Goal: Task Accomplishment & Management: Manage account settings

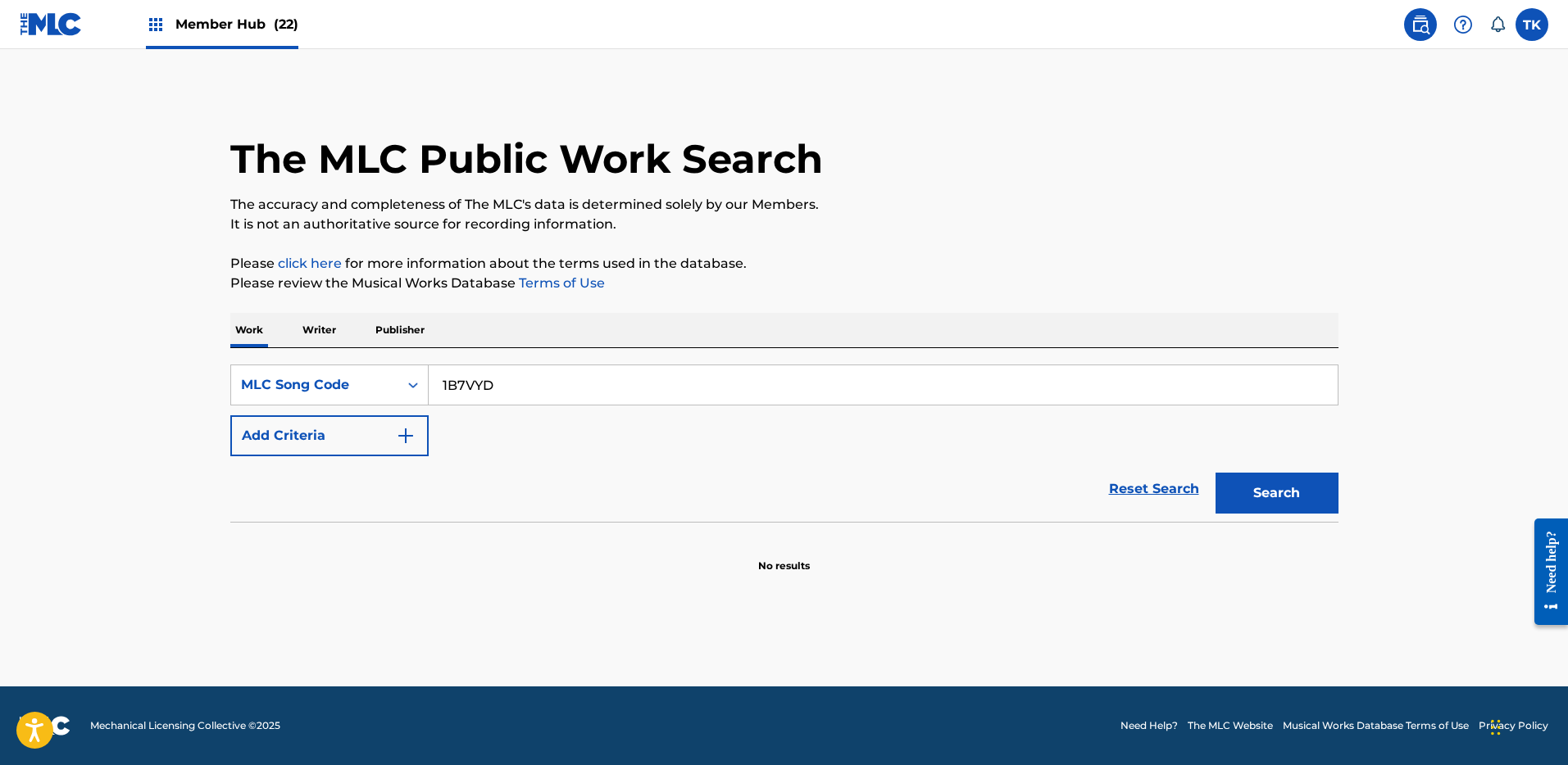
click at [232, 29] on span "Member Hub (22)" at bounding box center [237, 24] width 123 height 19
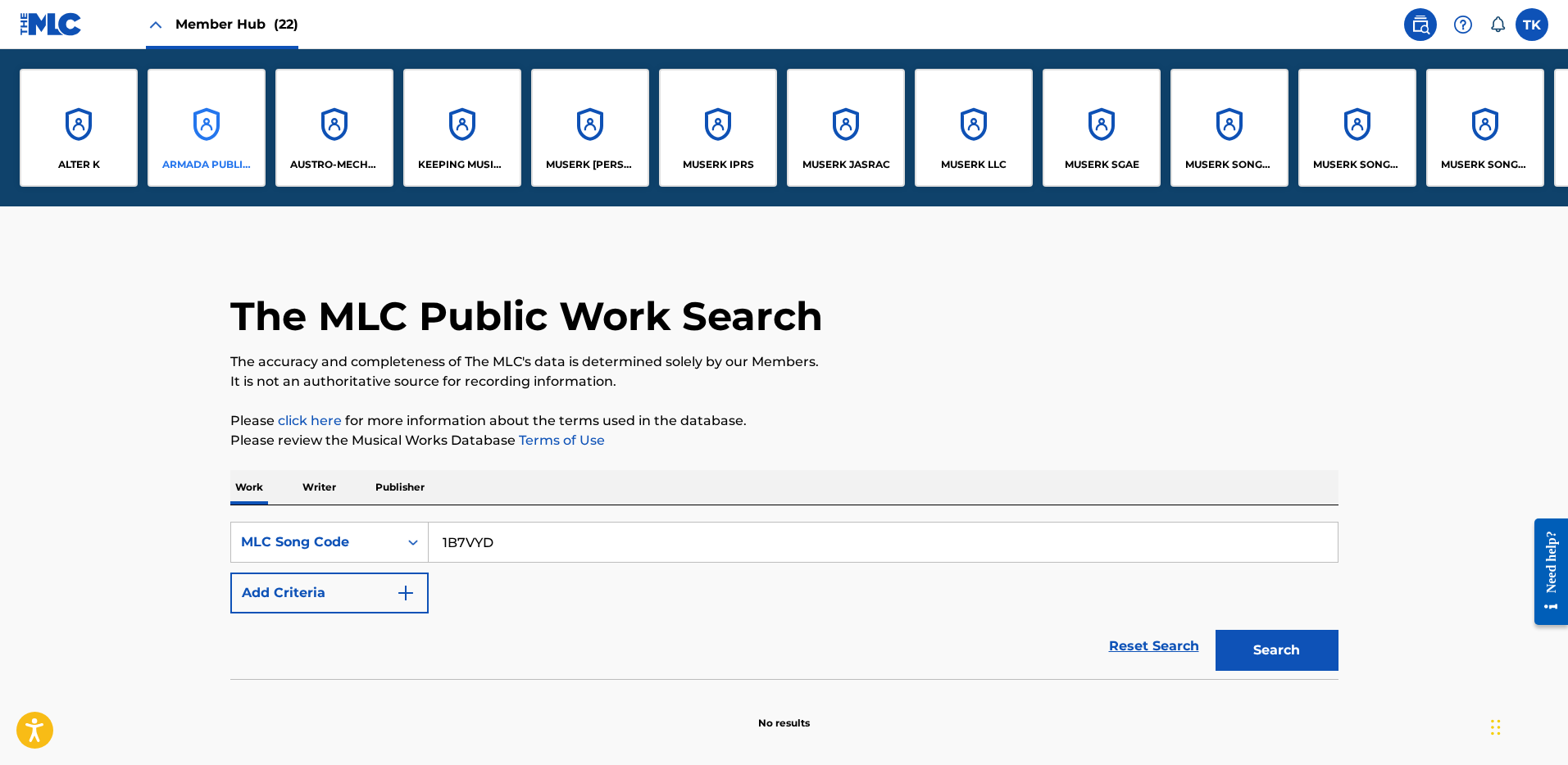
click at [197, 145] on div "ARMADA PUBLISHING B.V." at bounding box center [207, 128] width 118 height 118
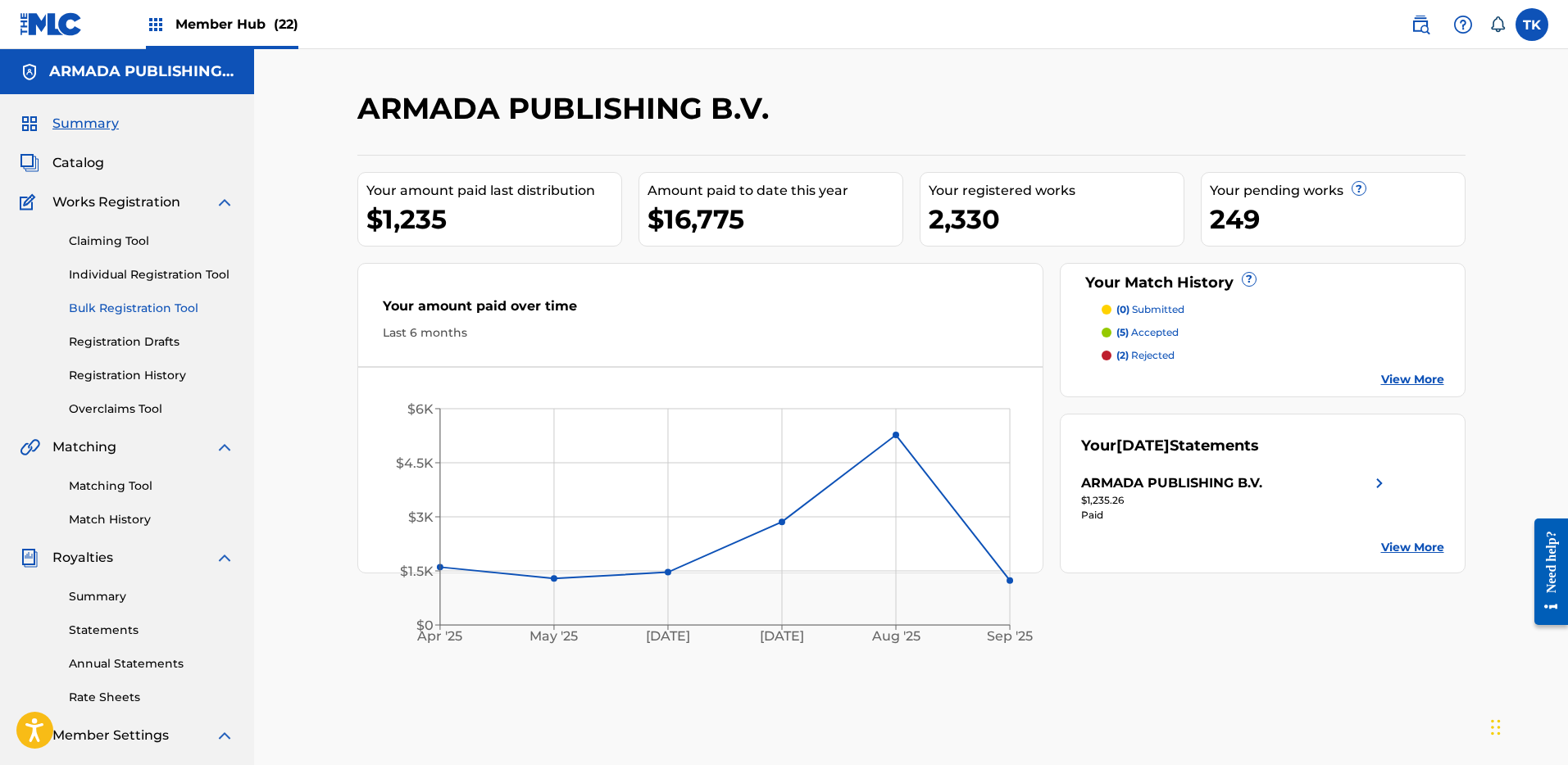
click at [156, 309] on link "Bulk Registration Tool" at bounding box center [152, 308] width 166 height 17
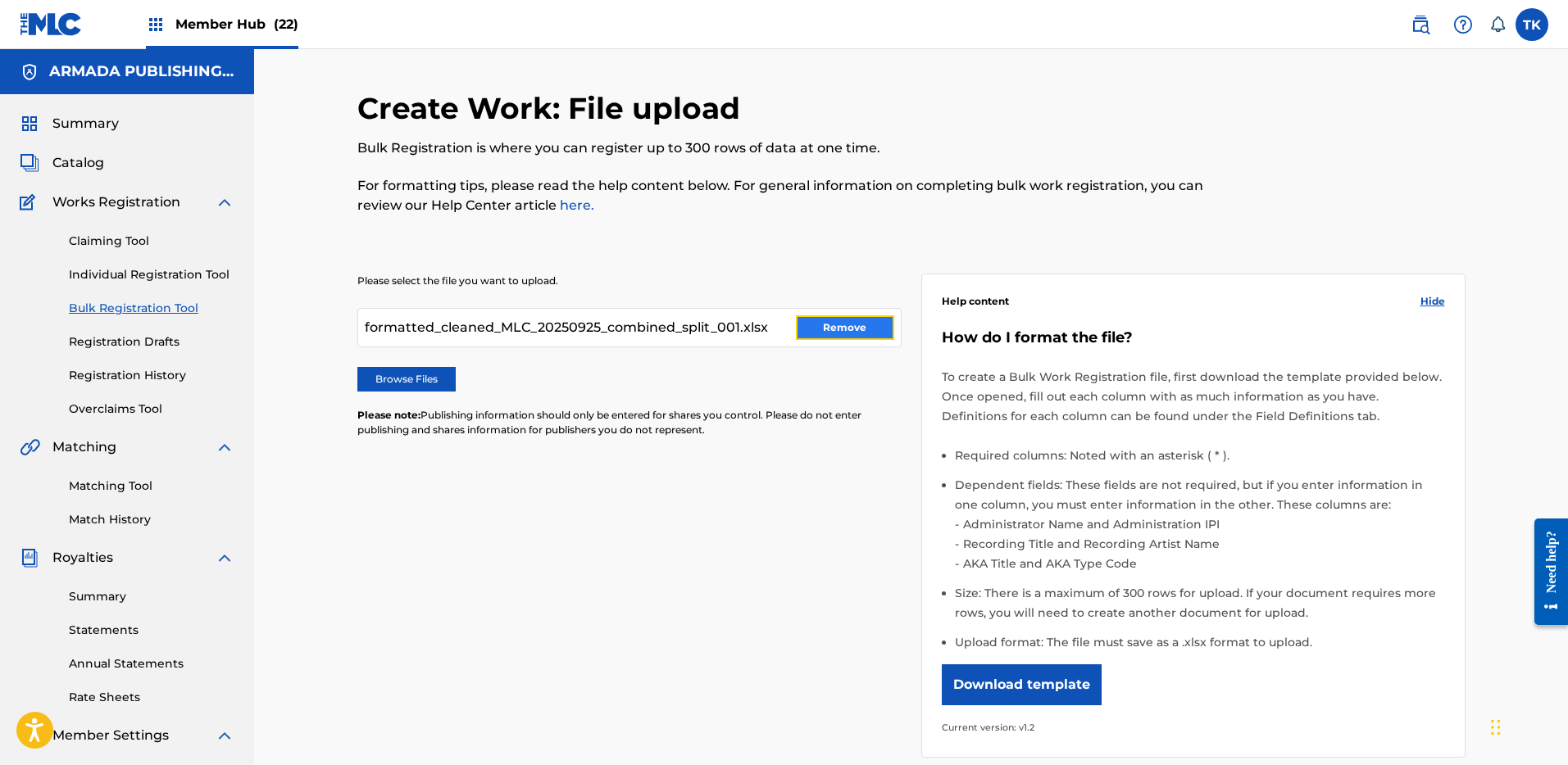
click at [814, 323] on button "Remove" at bounding box center [845, 327] width 99 height 25
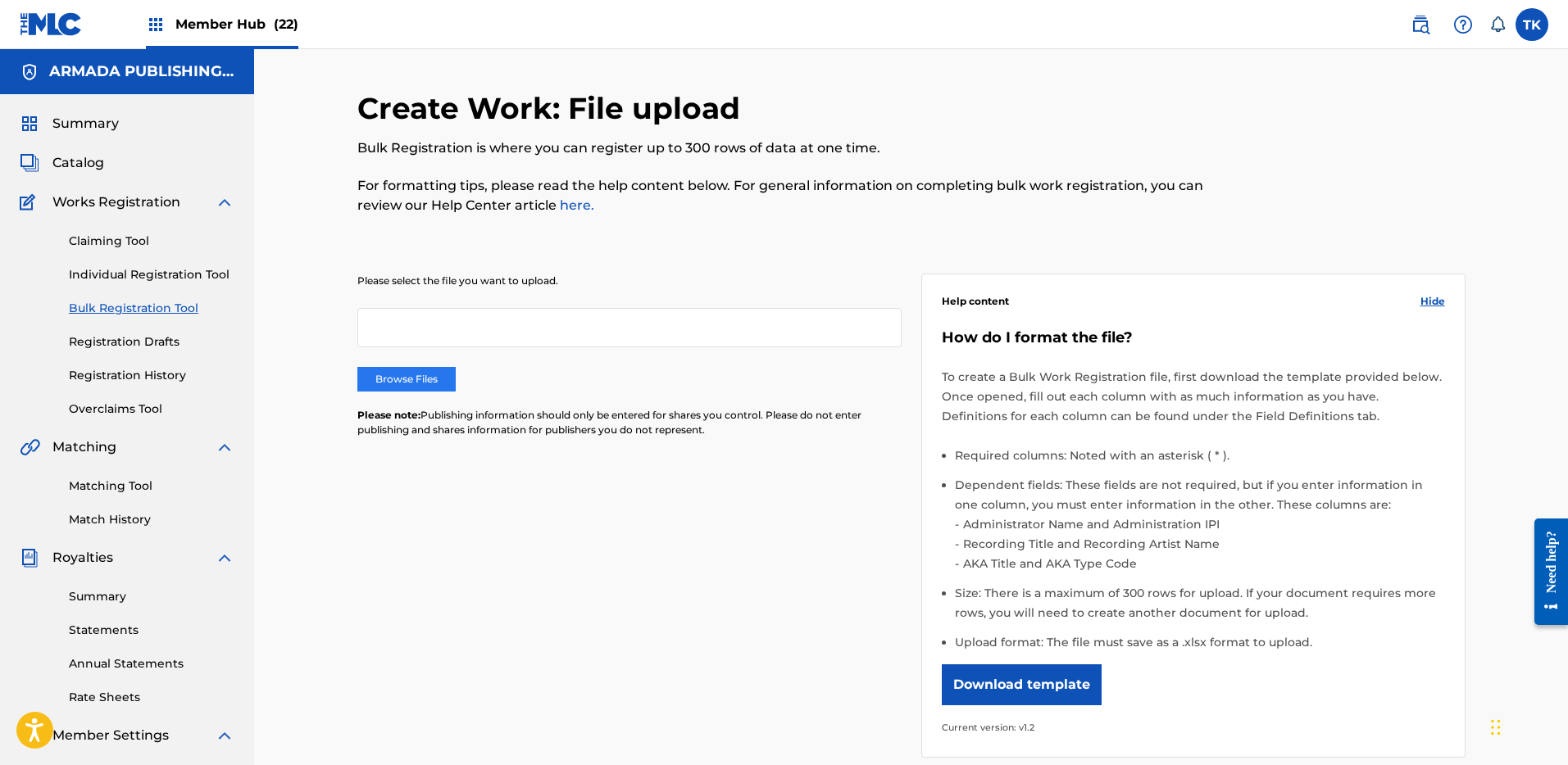
click at [431, 379] on label "Browse Files" at bounding box center [406, 379] width 99 height 25
click at [0, 0] on input "Browse Files" at bounding box center [0, 0] width 0 height 0
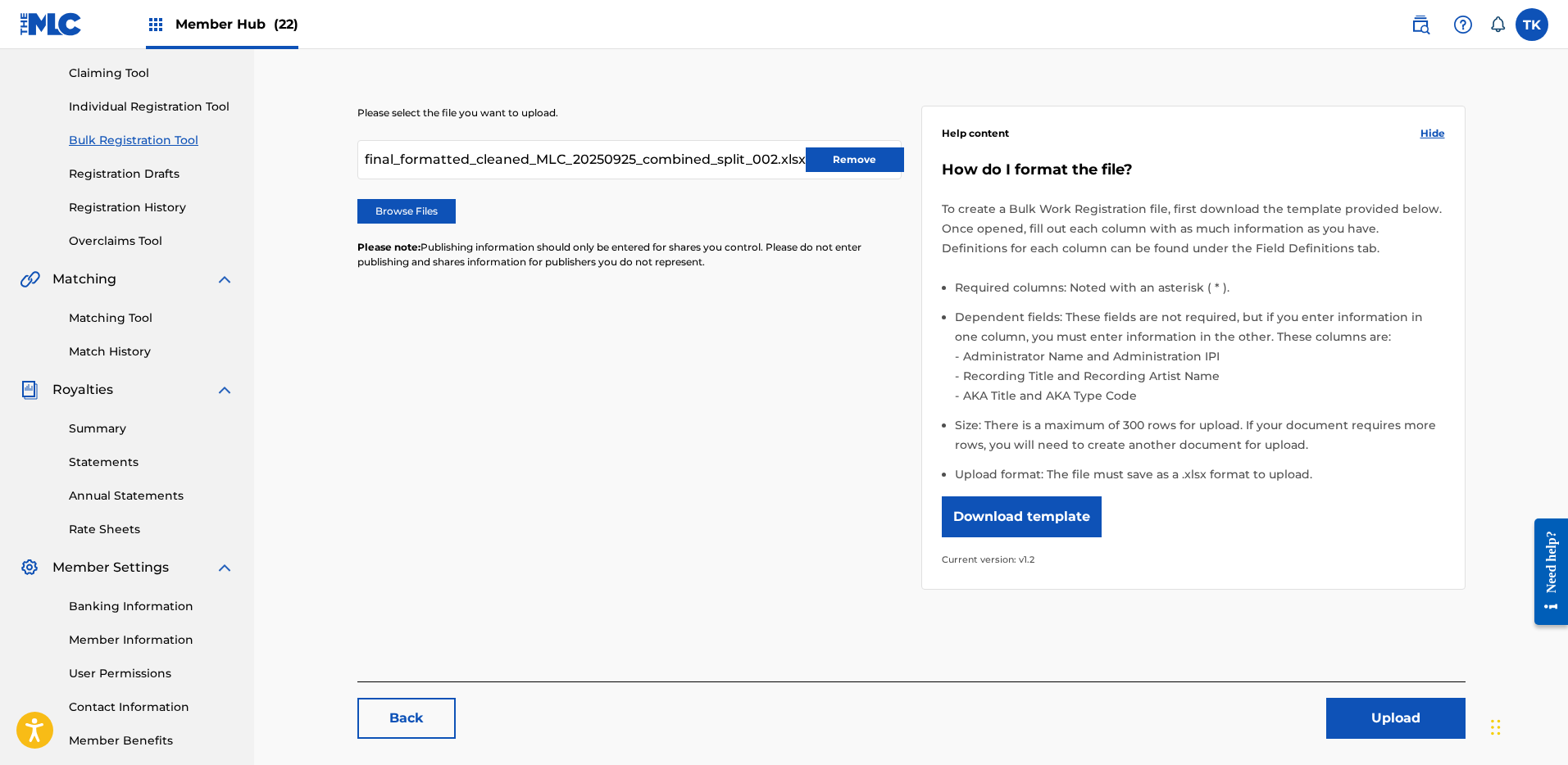
scroll to position [250, 0]
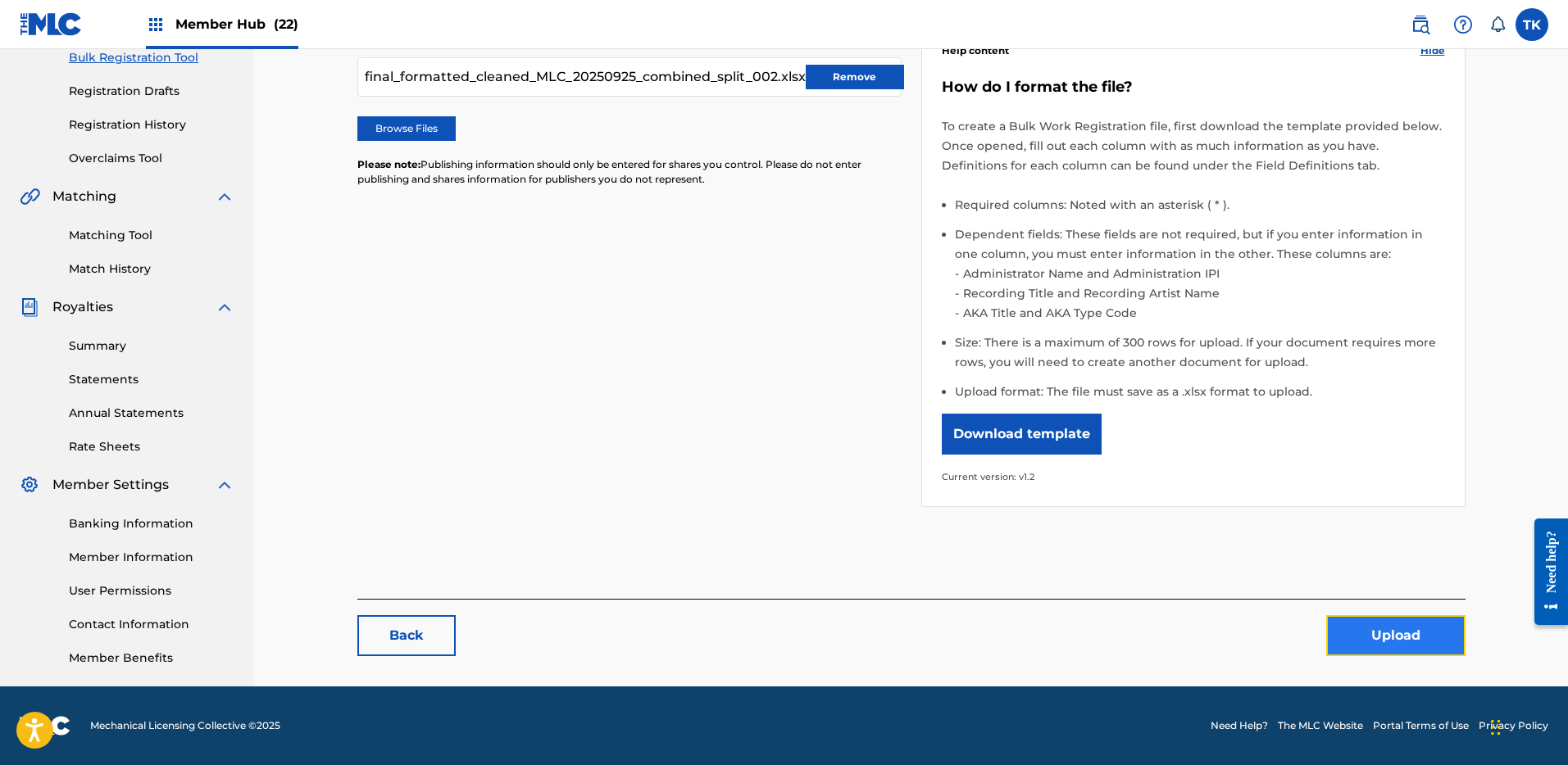
click at [1350, 638] on button "Upload" at bounding box center [1395, 636] width 139 height 41
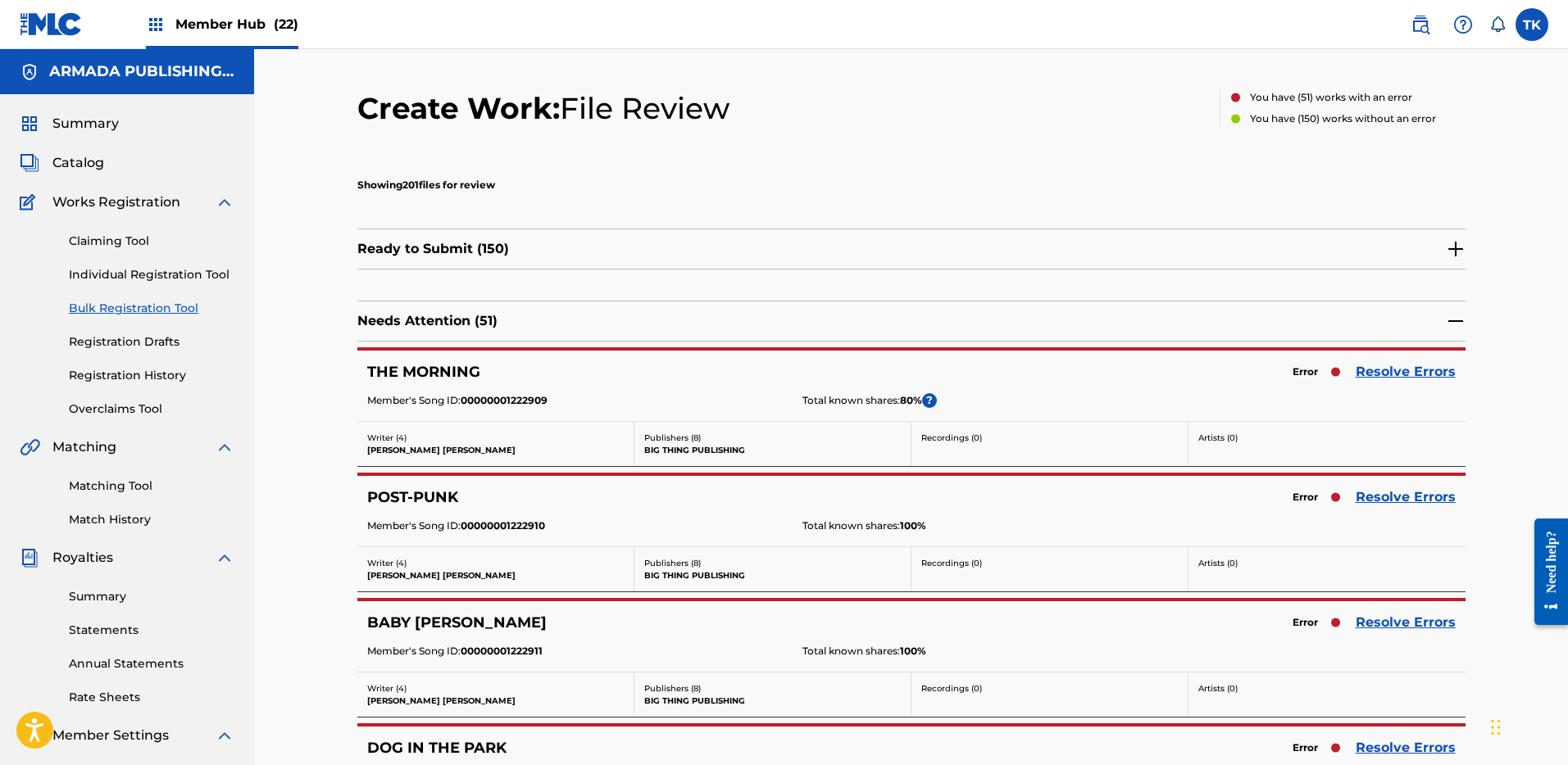
scroll to position [35, 0]
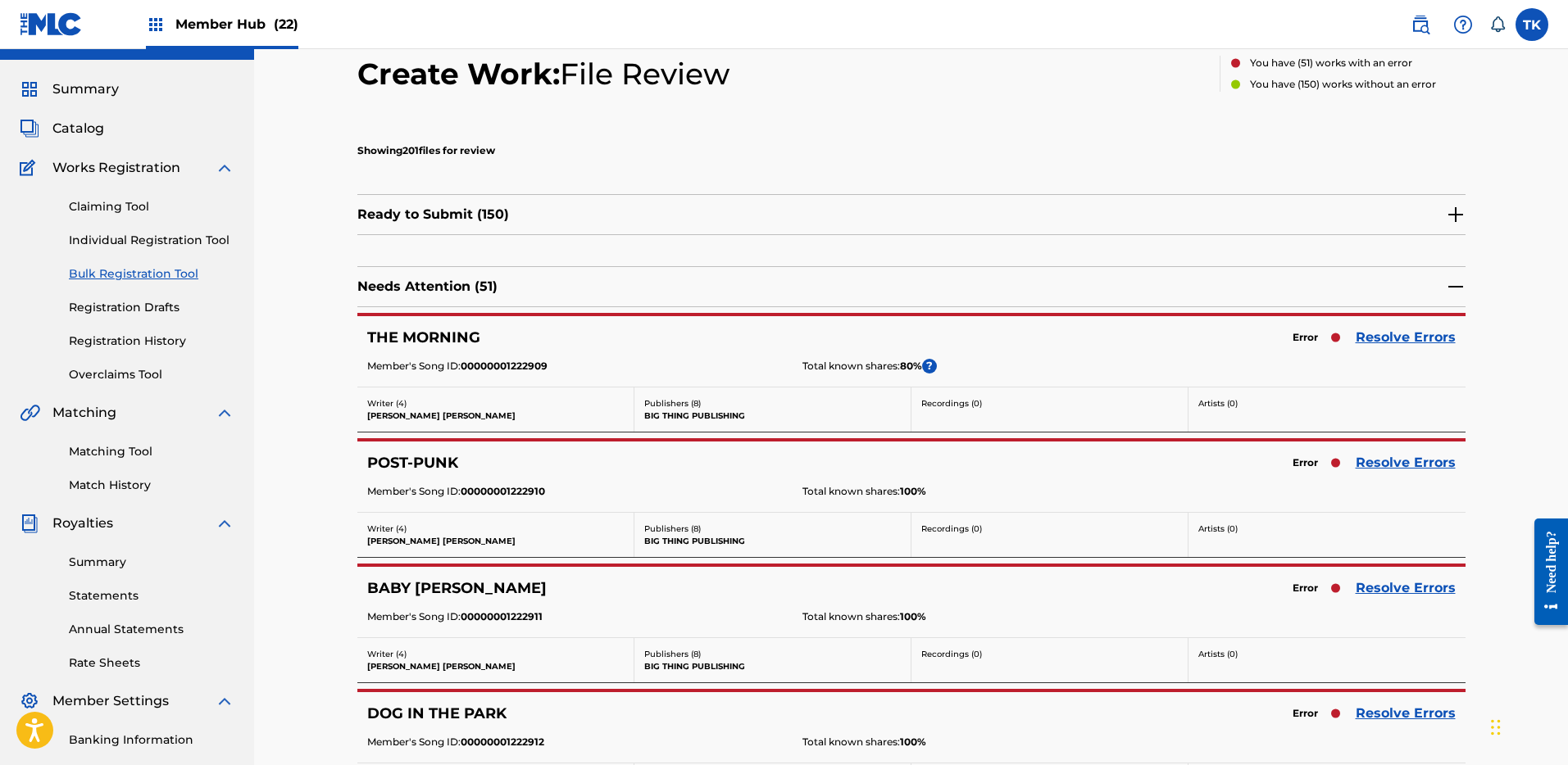
click at [1454, 211] on img at bounding box center [1456, 215] width 20 height 20
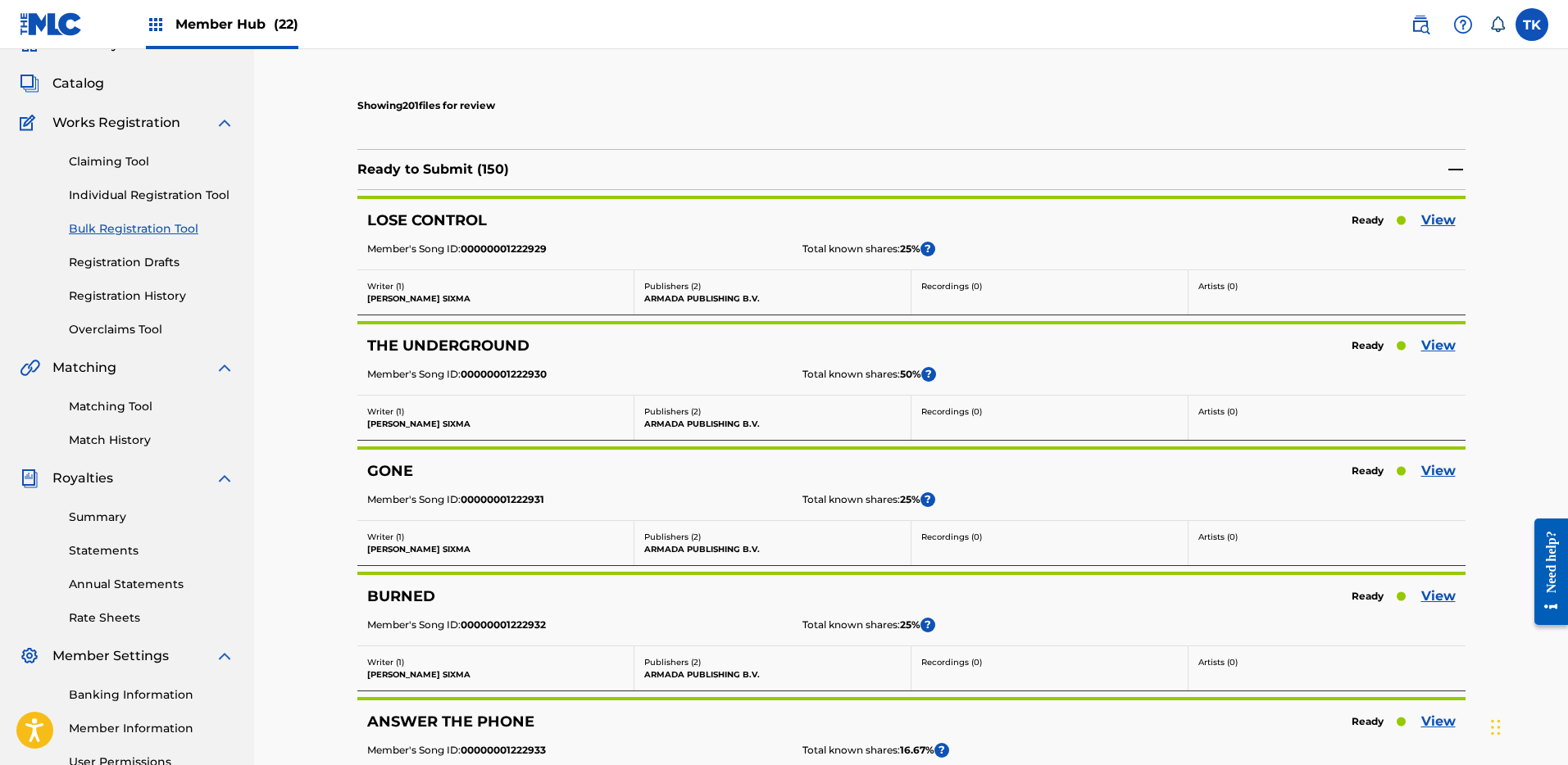
scroll to position [94, 0]
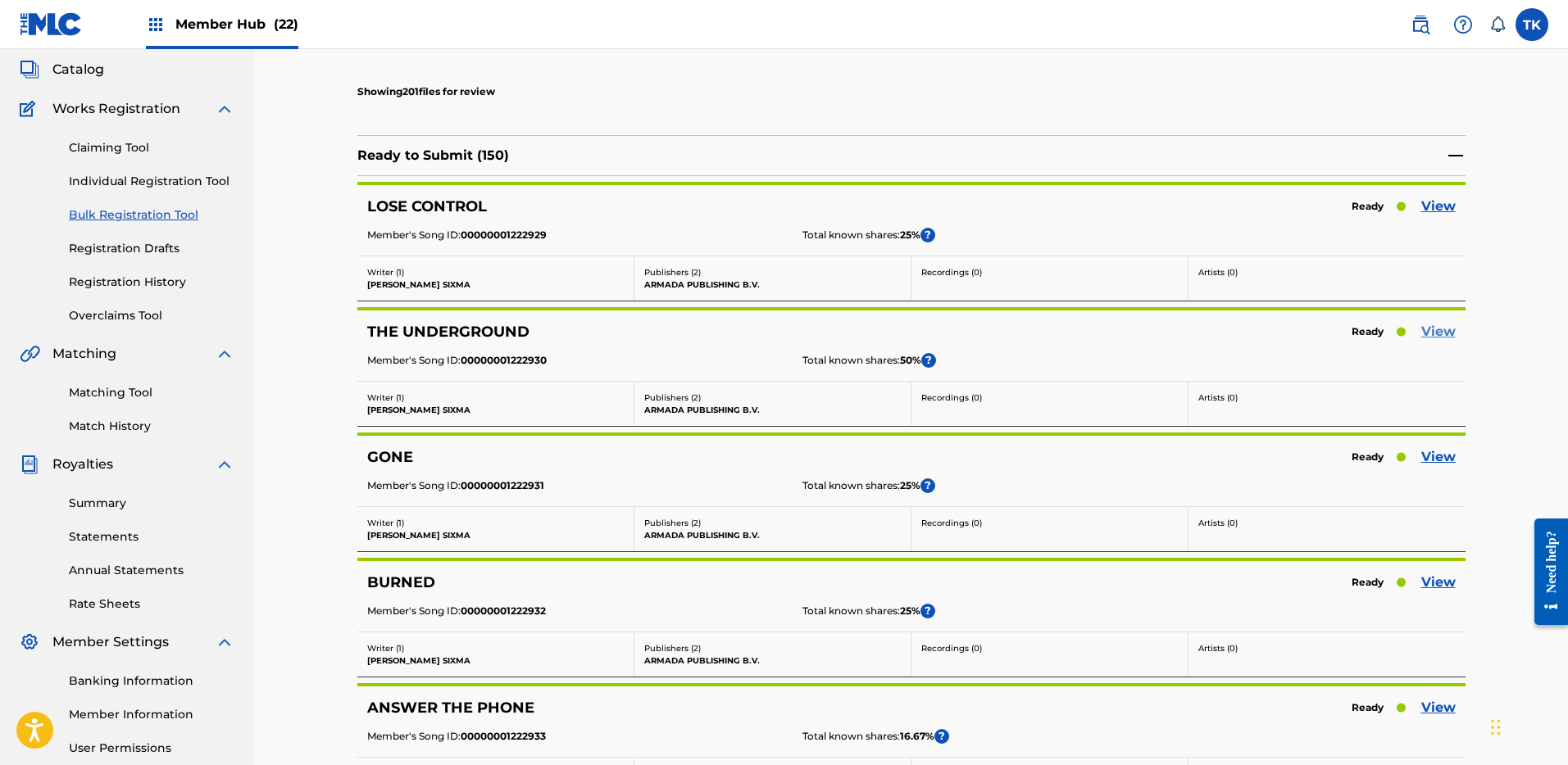
click at [1431, 332] on link "View" at bounding box center [1438, 332] width 35 height 20
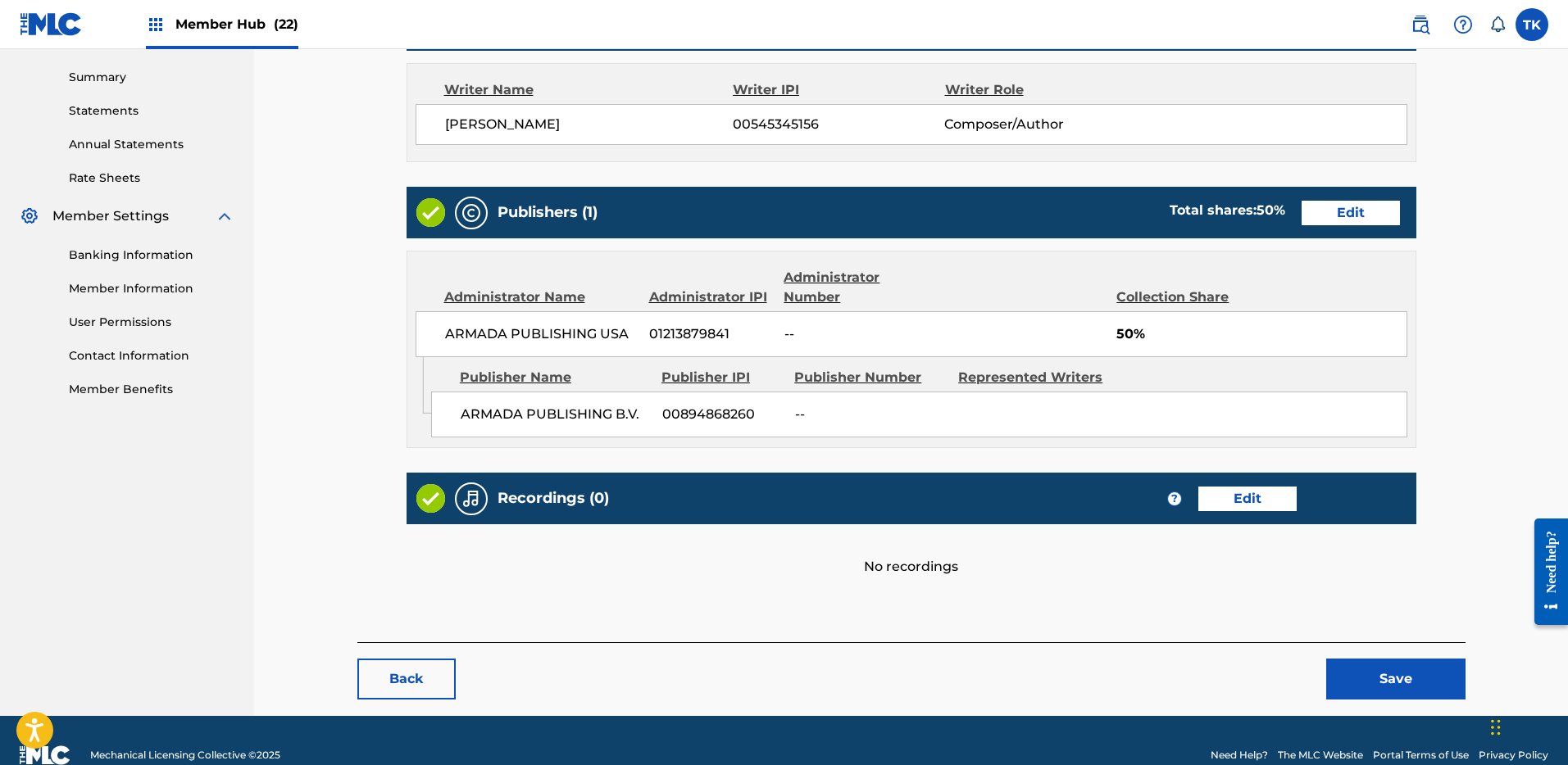
scroll to position [548, 0]
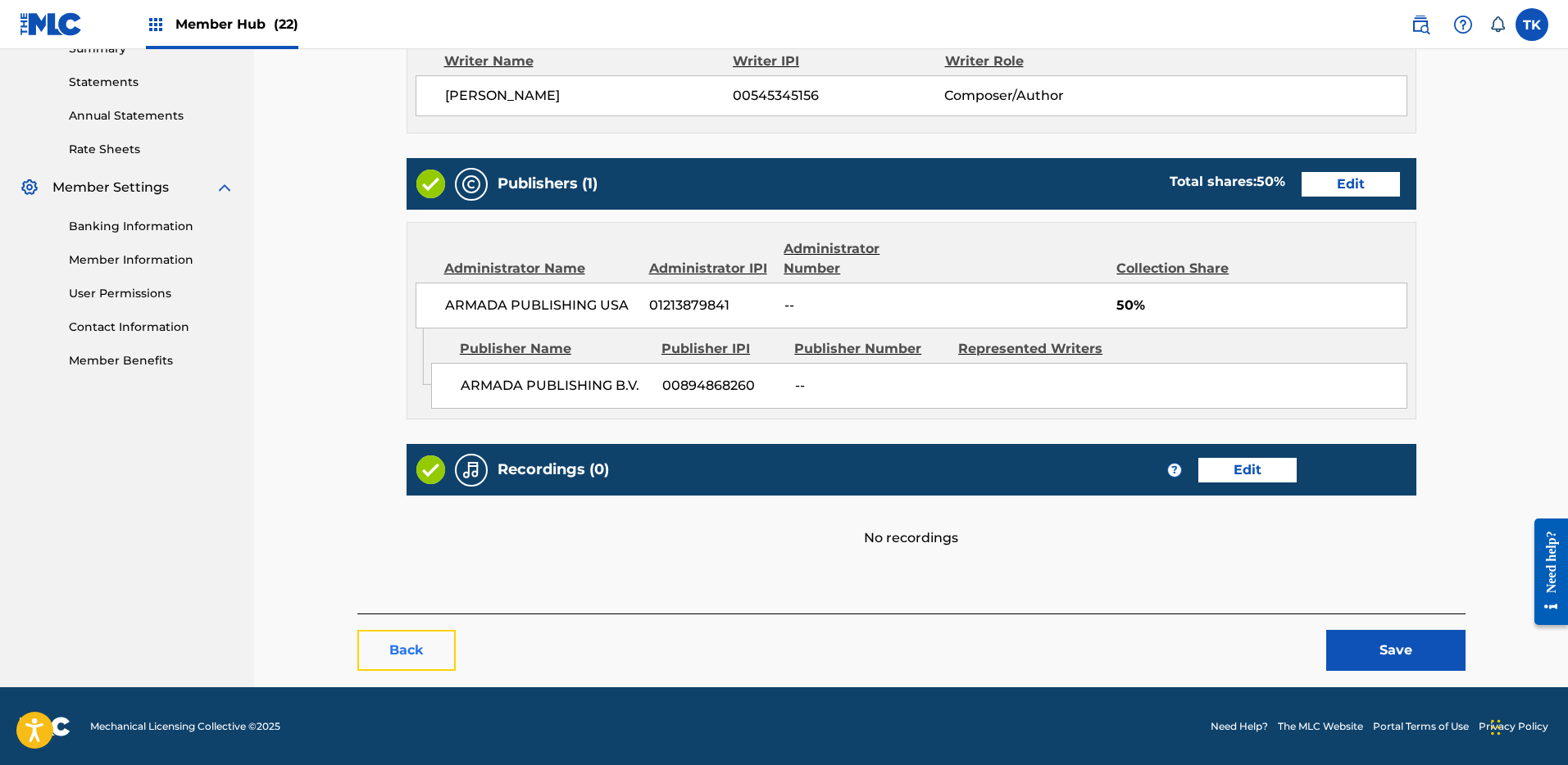
click at [399, 656] on button "Back" at bounding box center [406, 651] width 99 height 41
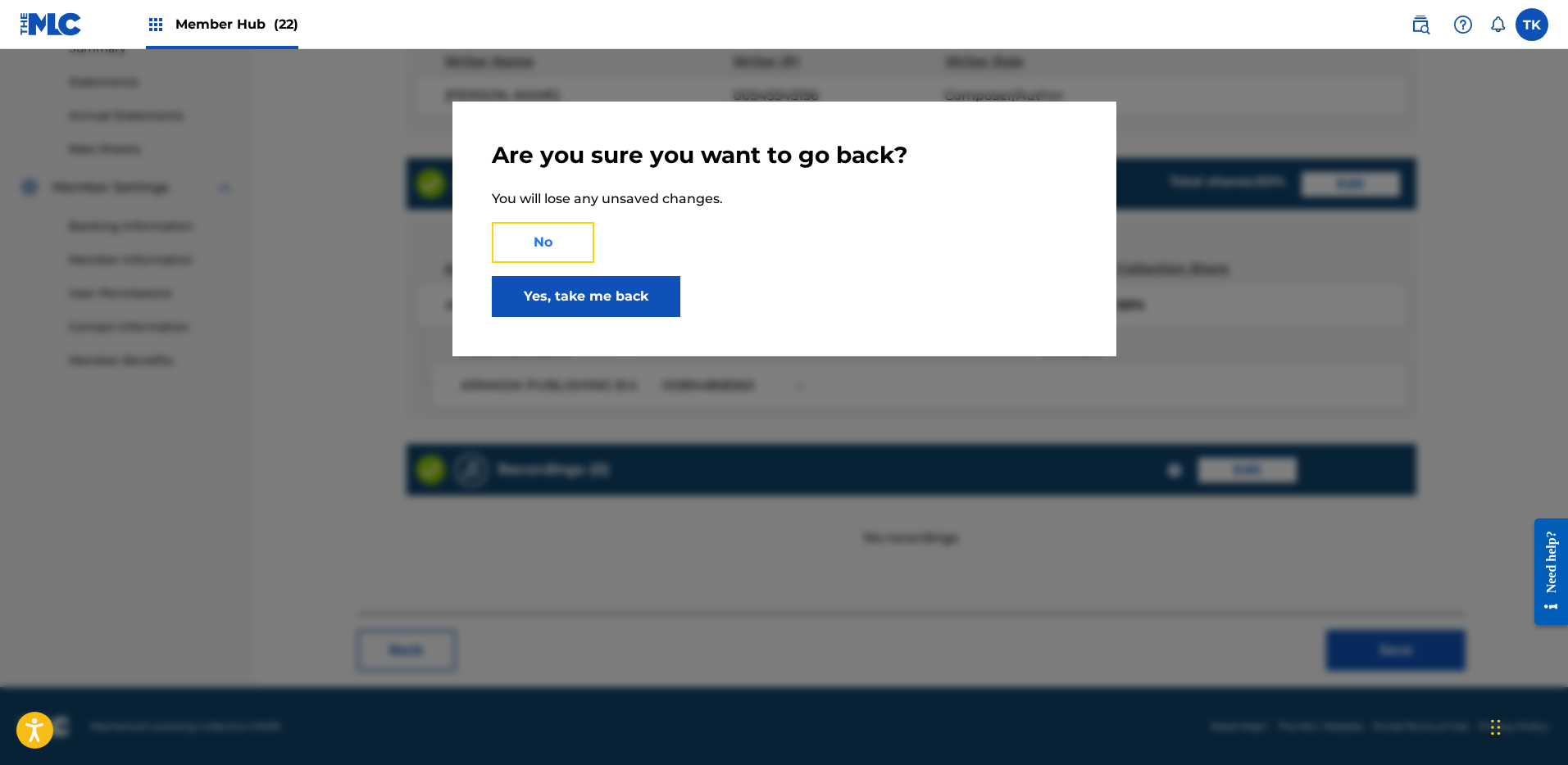
click at [541, 242] on button "No" at bounding box center [543, 243] width 103 height 41
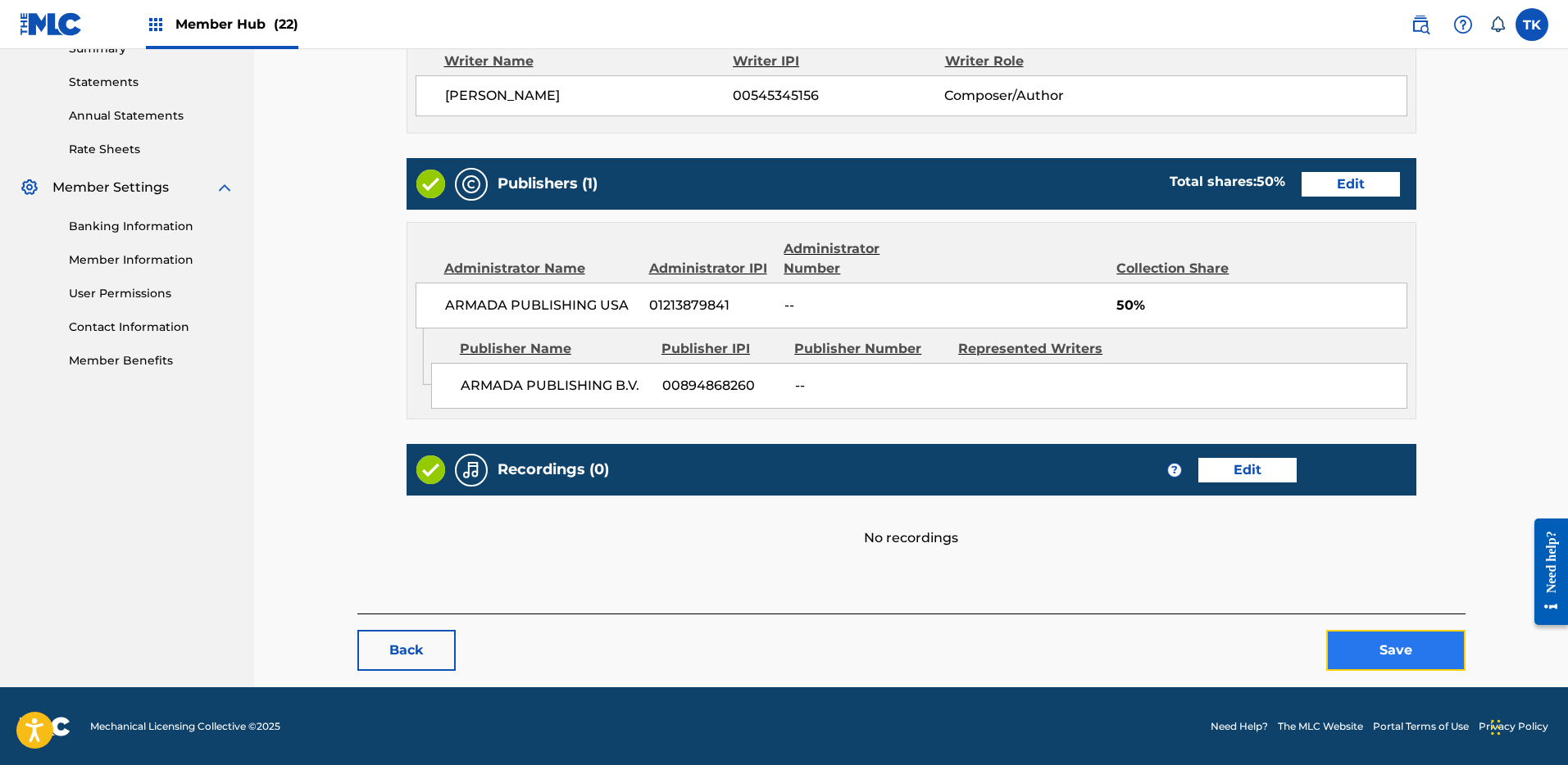
click at [1398, 660] on button "Save" at bounding box center [1395, 651] width 139 height 41
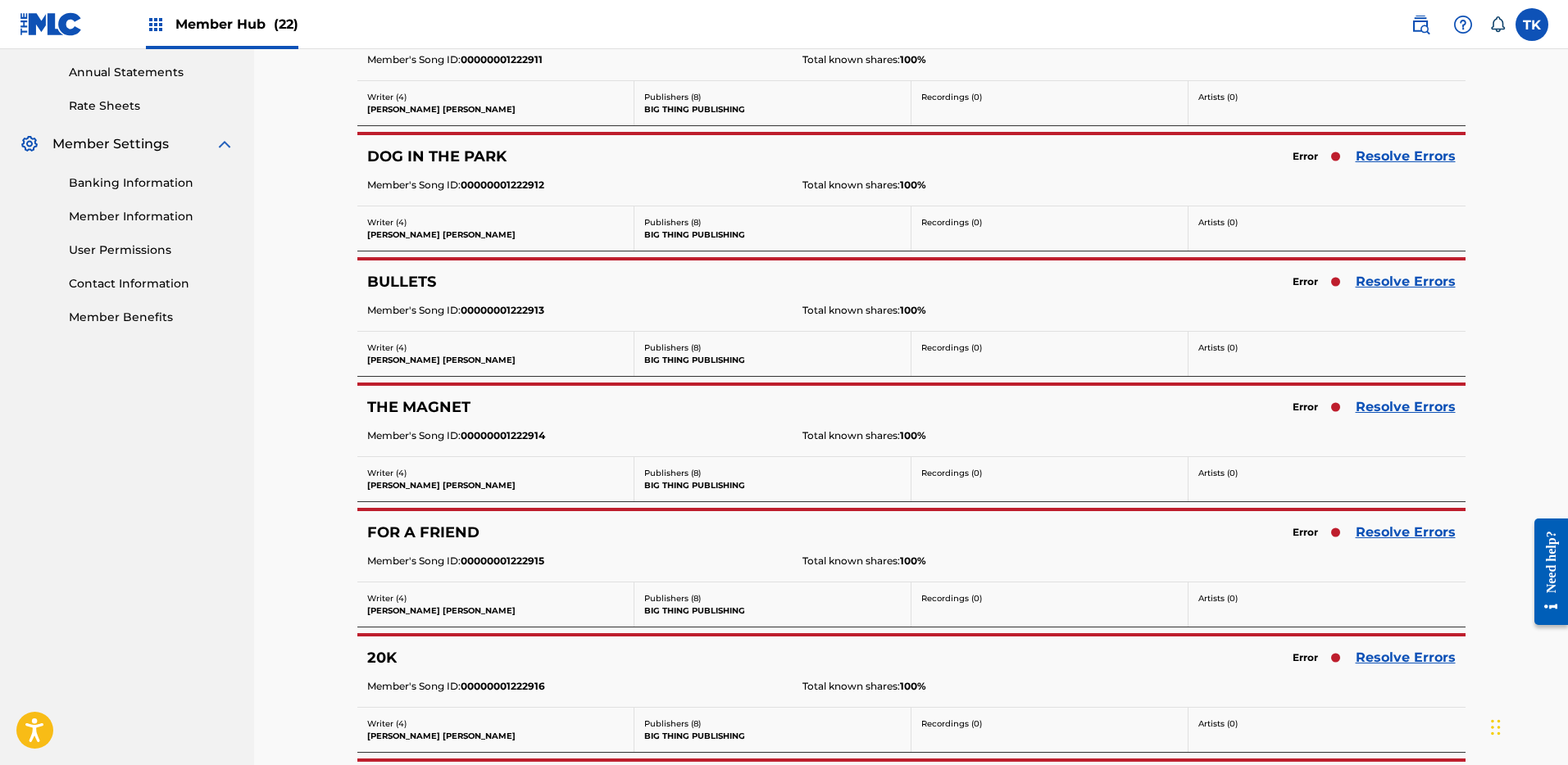
scroll to position [710, 0]
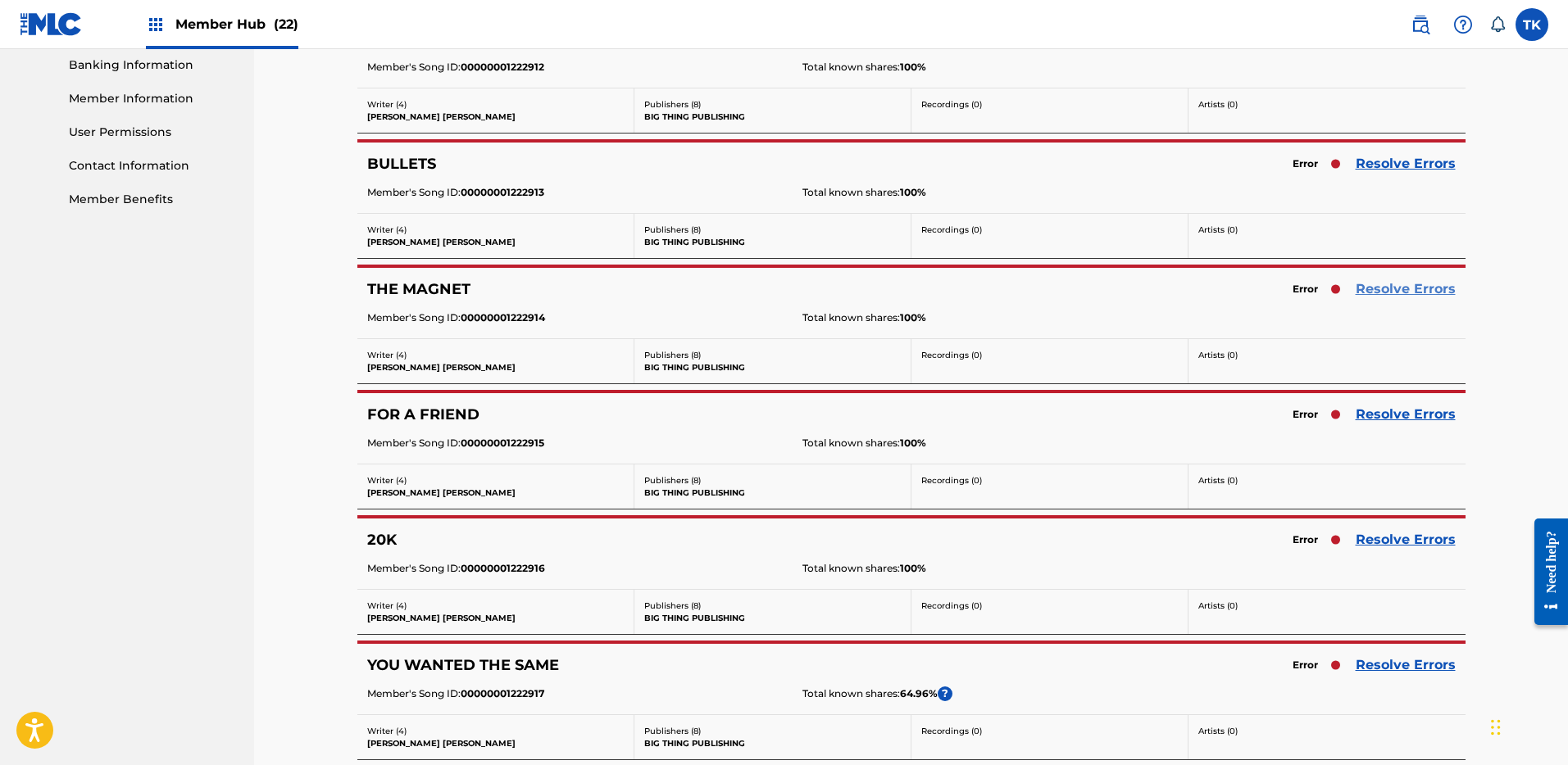
click at [1425, 290] on link "Resolve Errors" at bounding box center [1405, 289] width 100 height 20
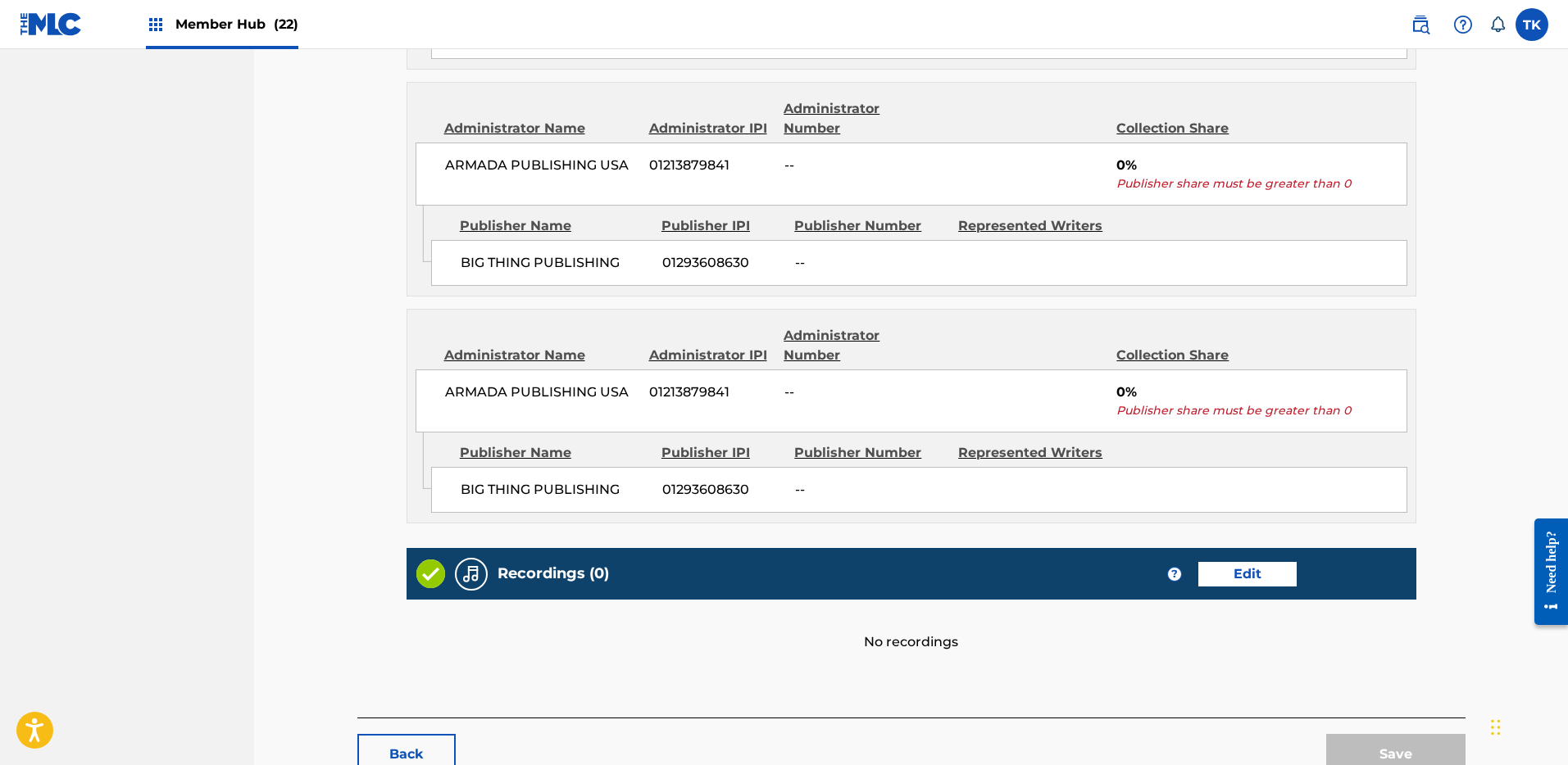
scroll to position [1255, 0]
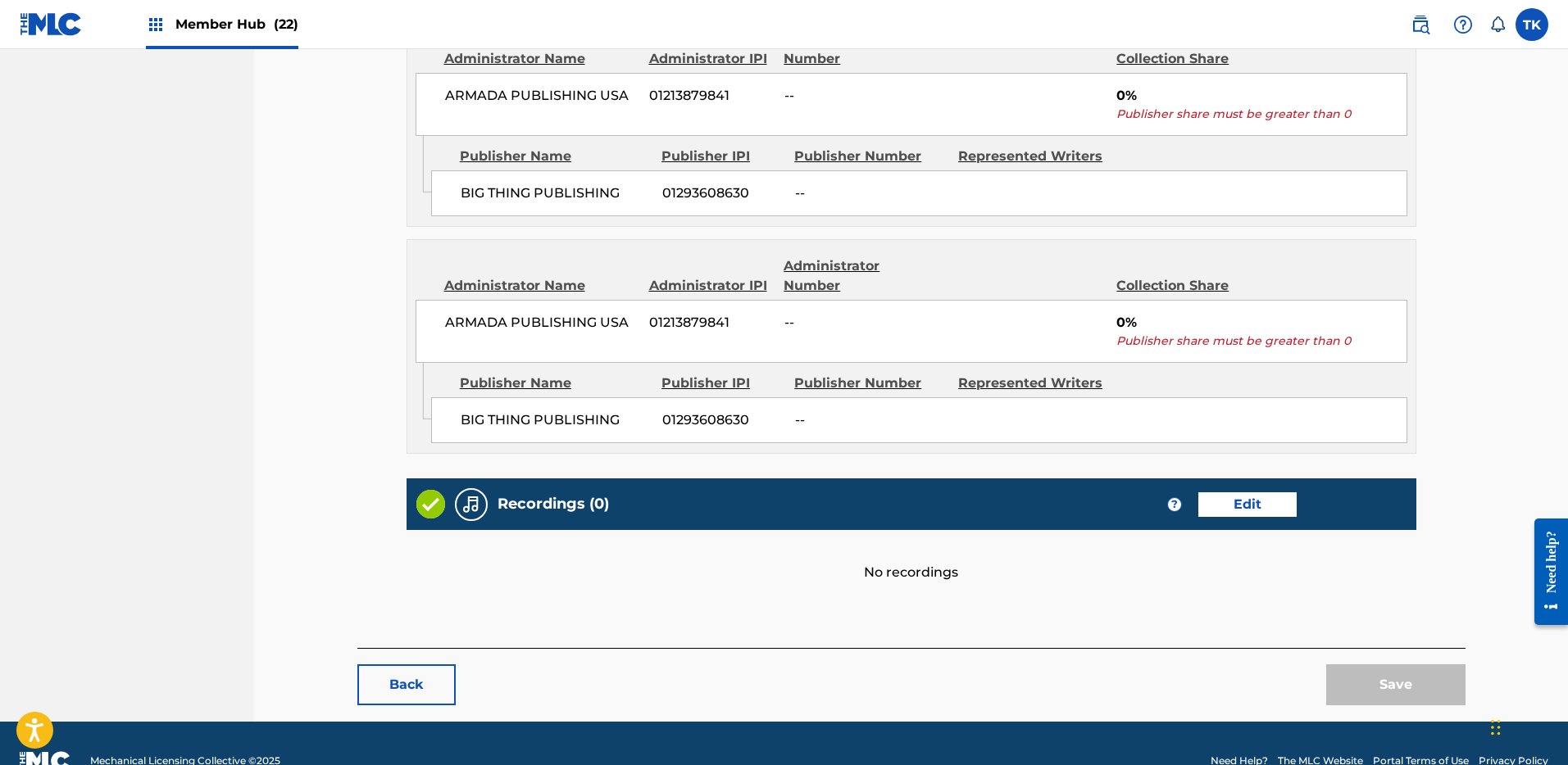
click at [390, 658] on div "Back Save" at bounding box center [911, 676] width 1108 height 57
click at [396, 670] on button "Back" at bounding box center [406, 685] width 99 height 41
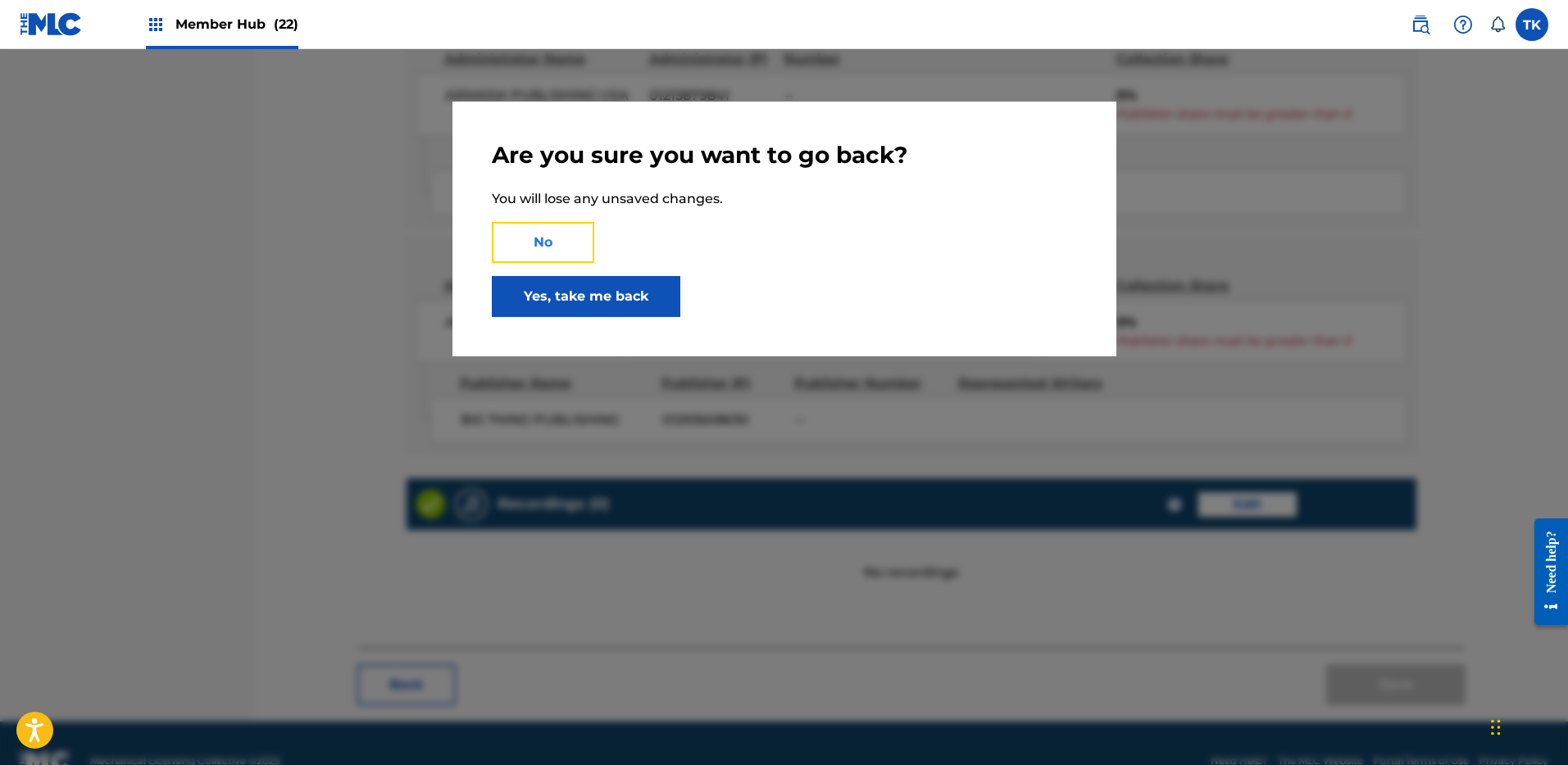
click at [551, 245] on button "No" at bounding box center [543, 243] width 103 height 41
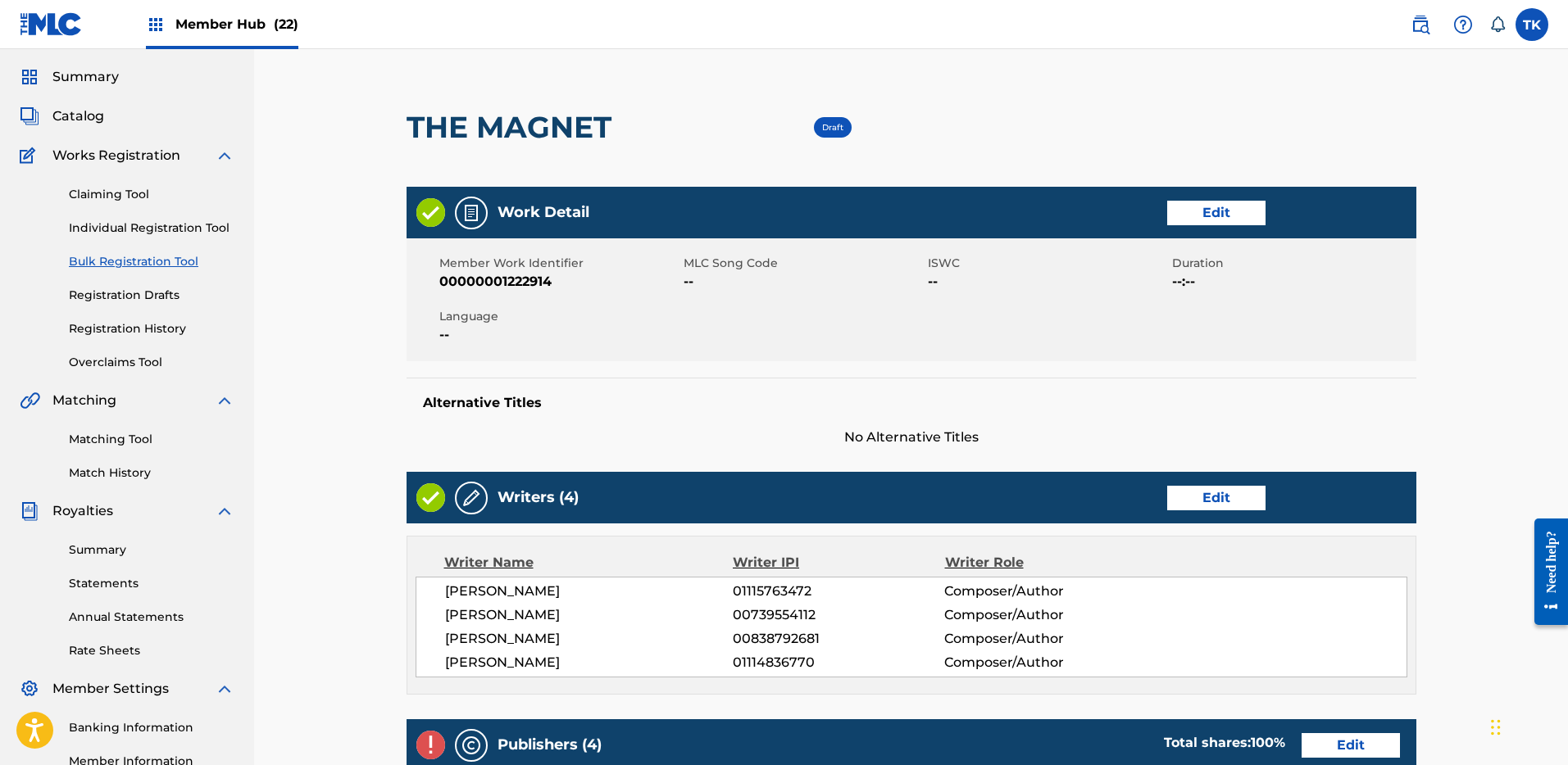
scroll to position [0, 0]
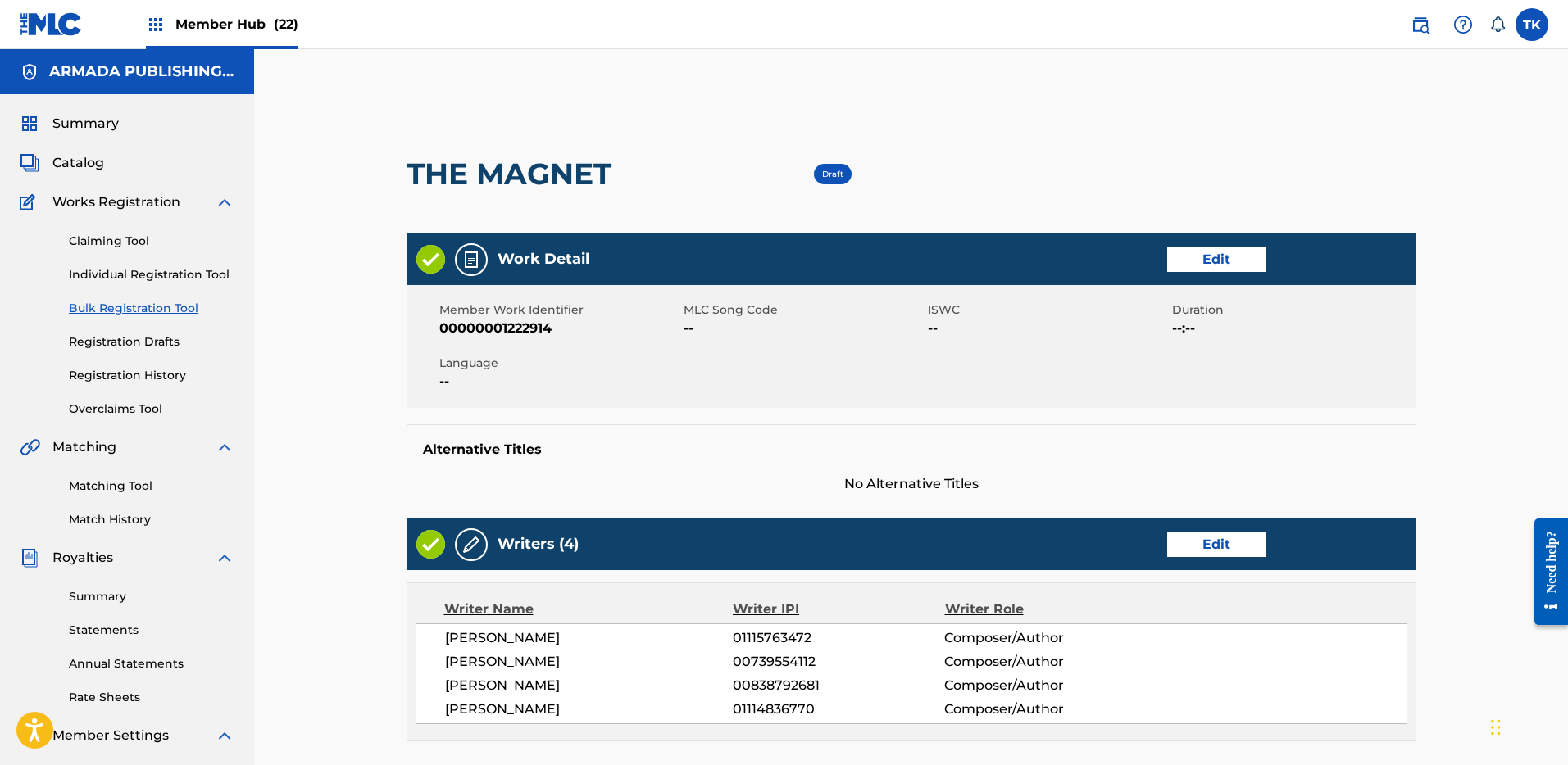
click at [473, 322] on span "00000001222914" at bounding box center [560, 328] width 241 height 20
copy span "00000001222914"
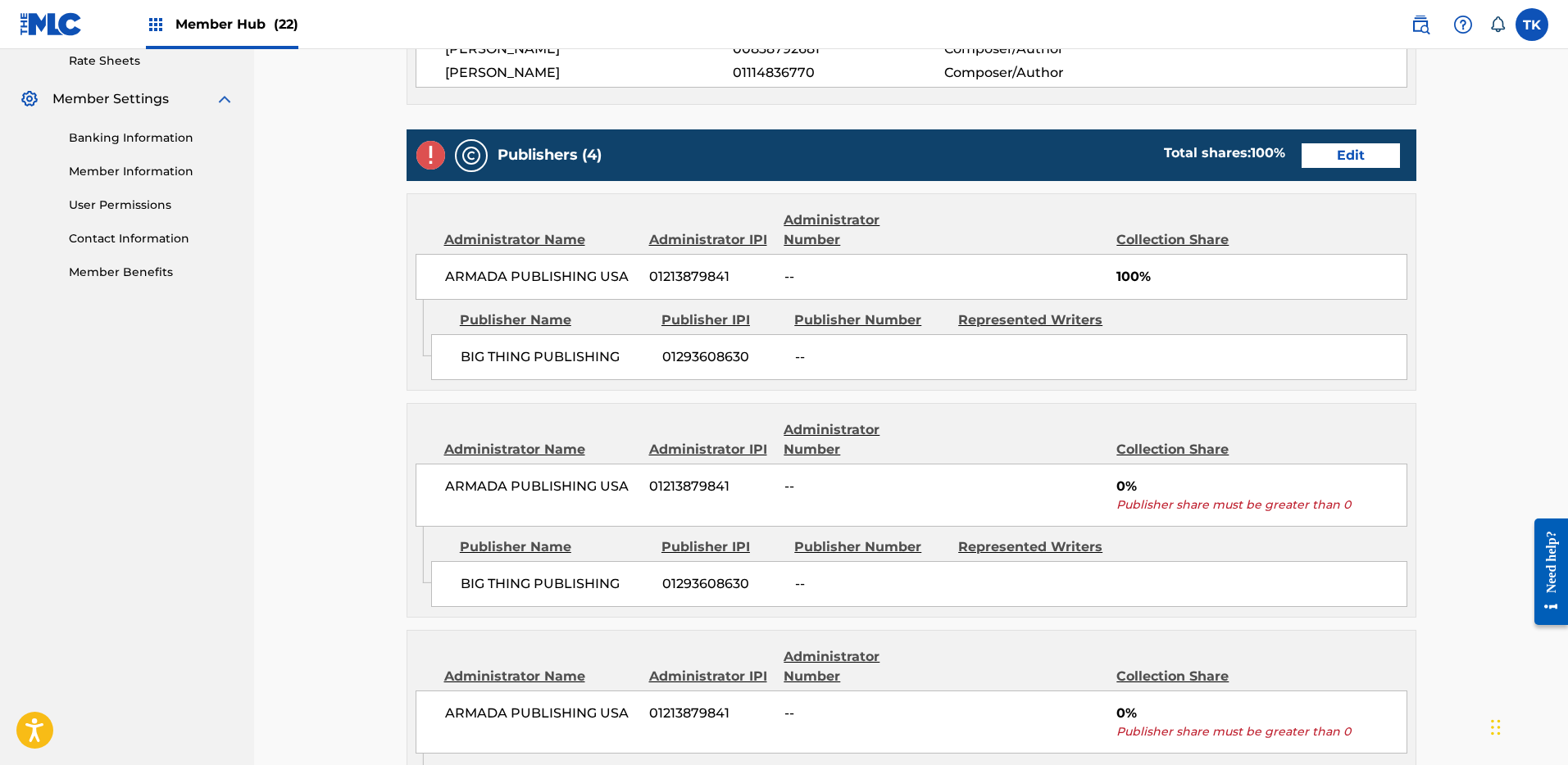
scroll to position [638, 0]
click at [1358, 155] on link "Edit" at bounding box center [1351, 155] width 99 height 25
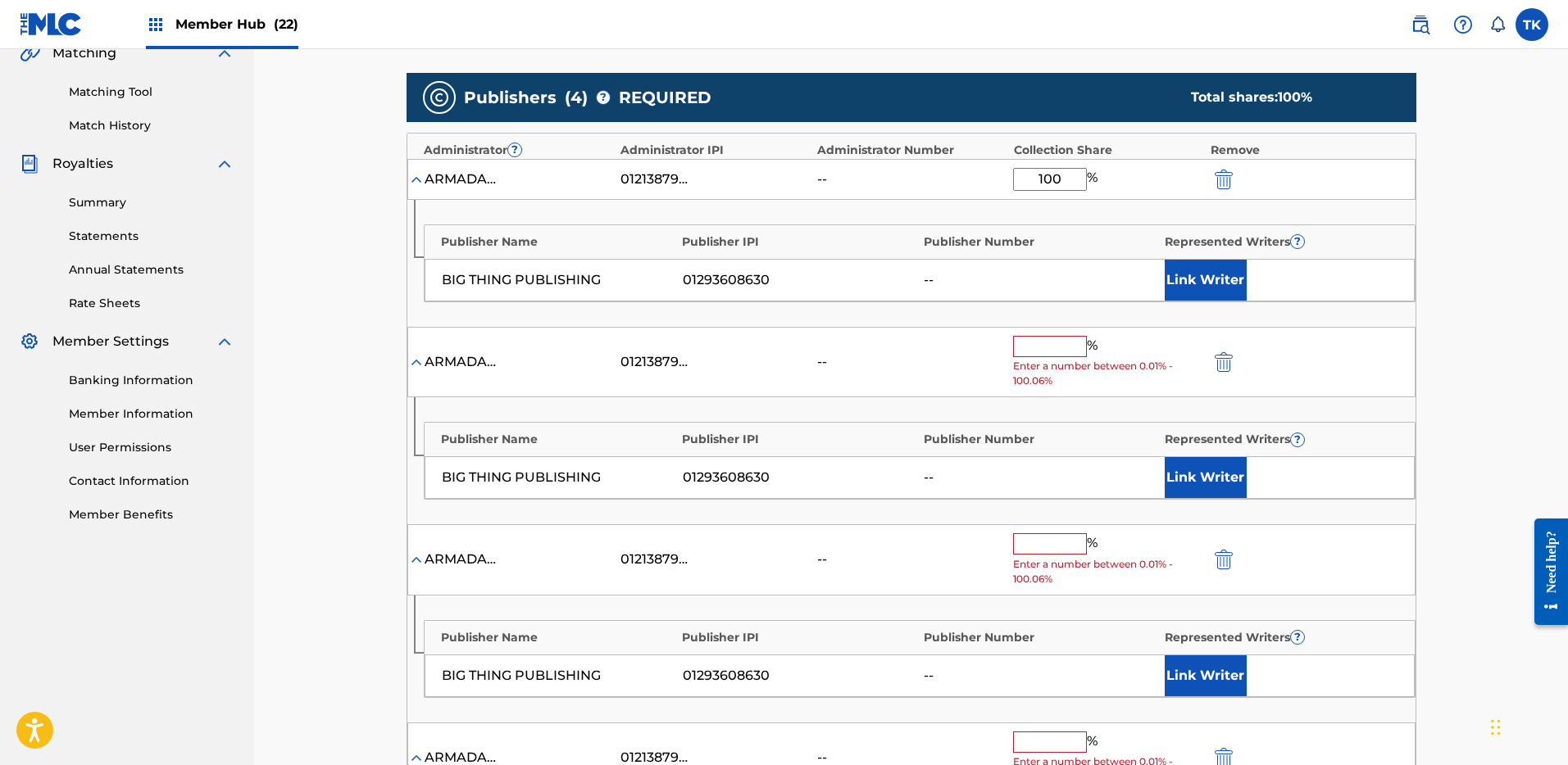
scroll to position [531, 0]
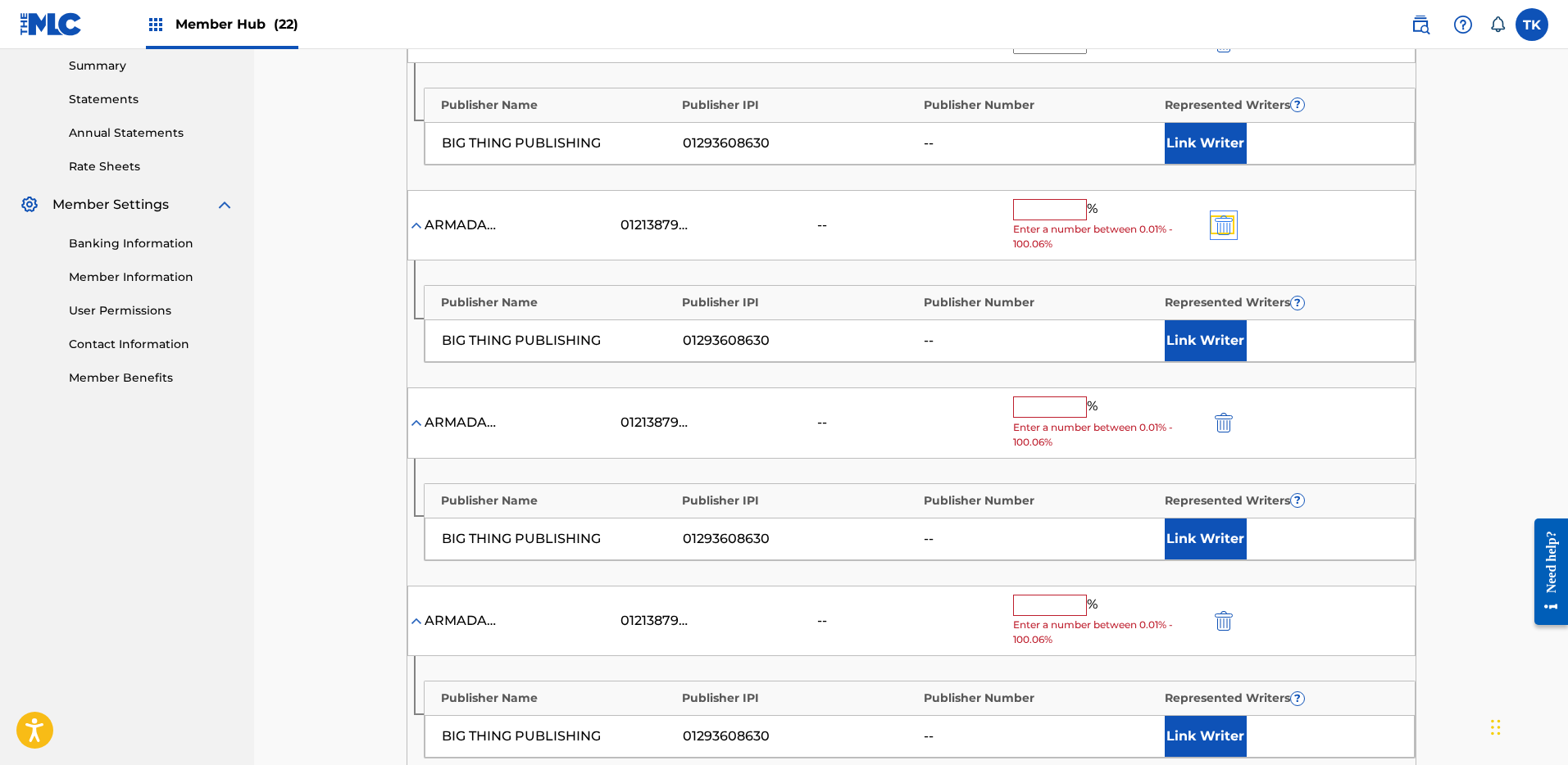
click at [1217, 226] on img "submit" at bounding box center [1224, 226] width 18 height 20
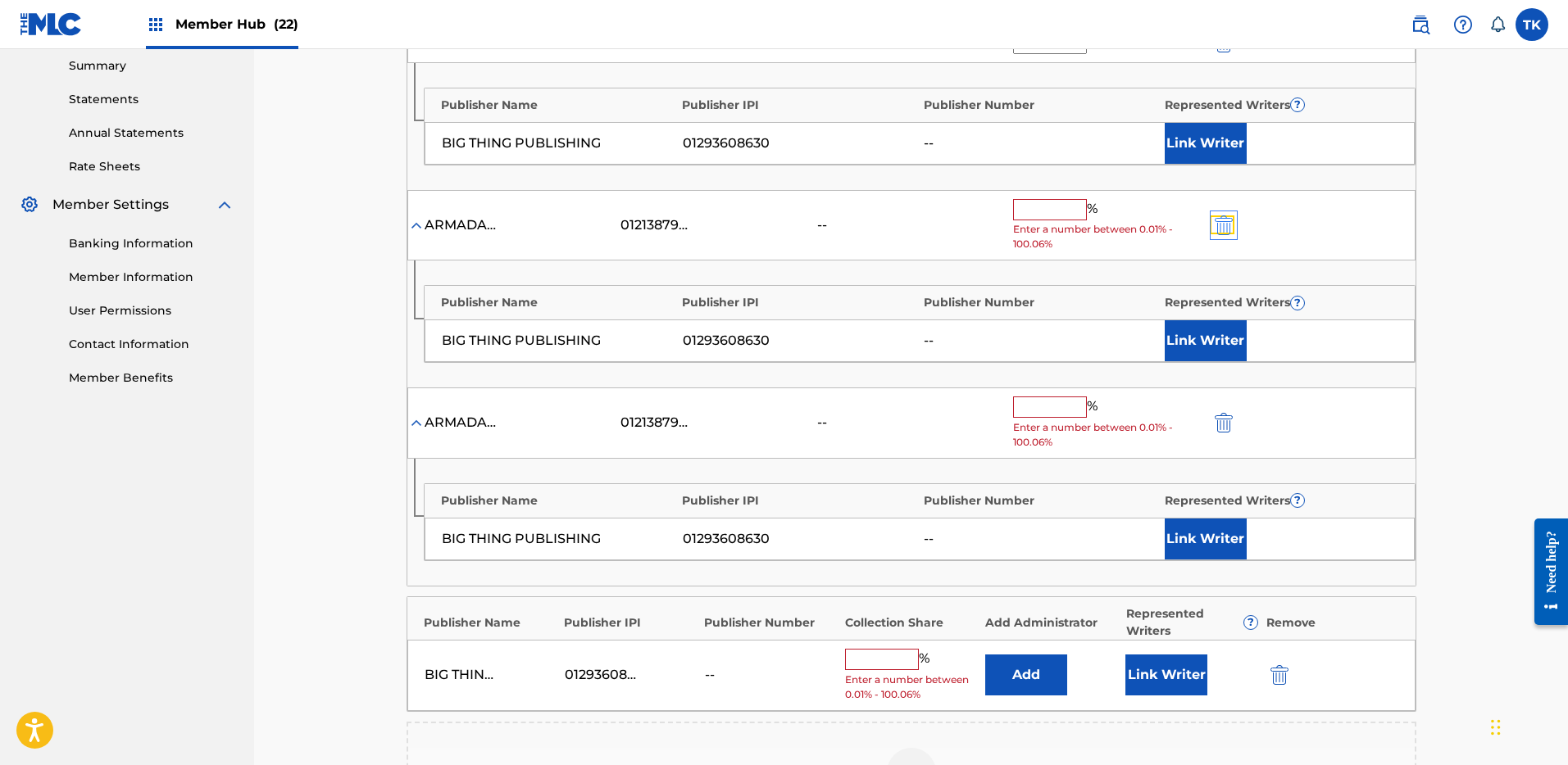
click at [1217, 226] on img "submit" at bounding box center [1224, 226] width 18 height 20
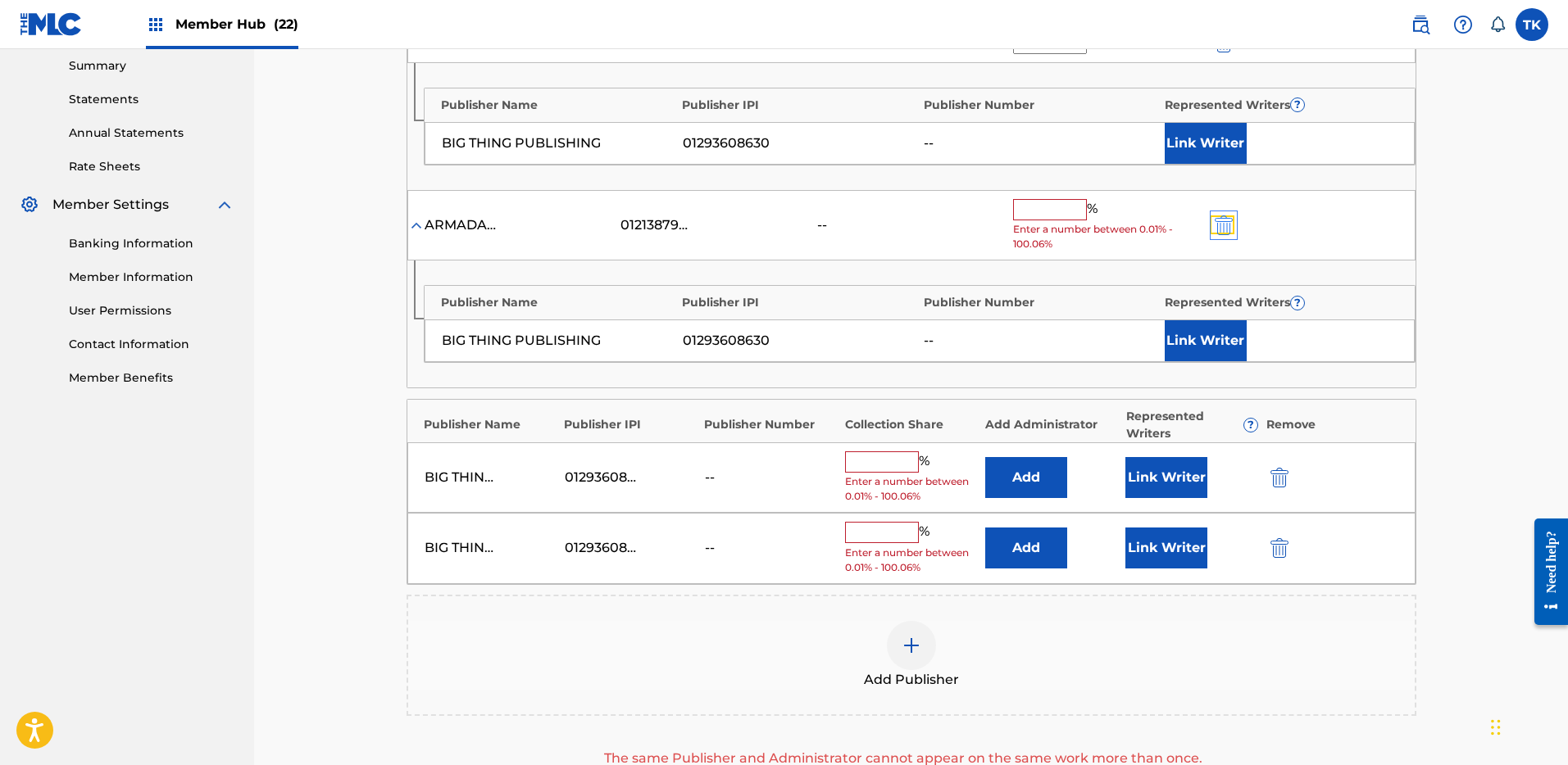
click at [1217, 226] on img "submit" at bounding box center [1224, 226] width 18 height 20
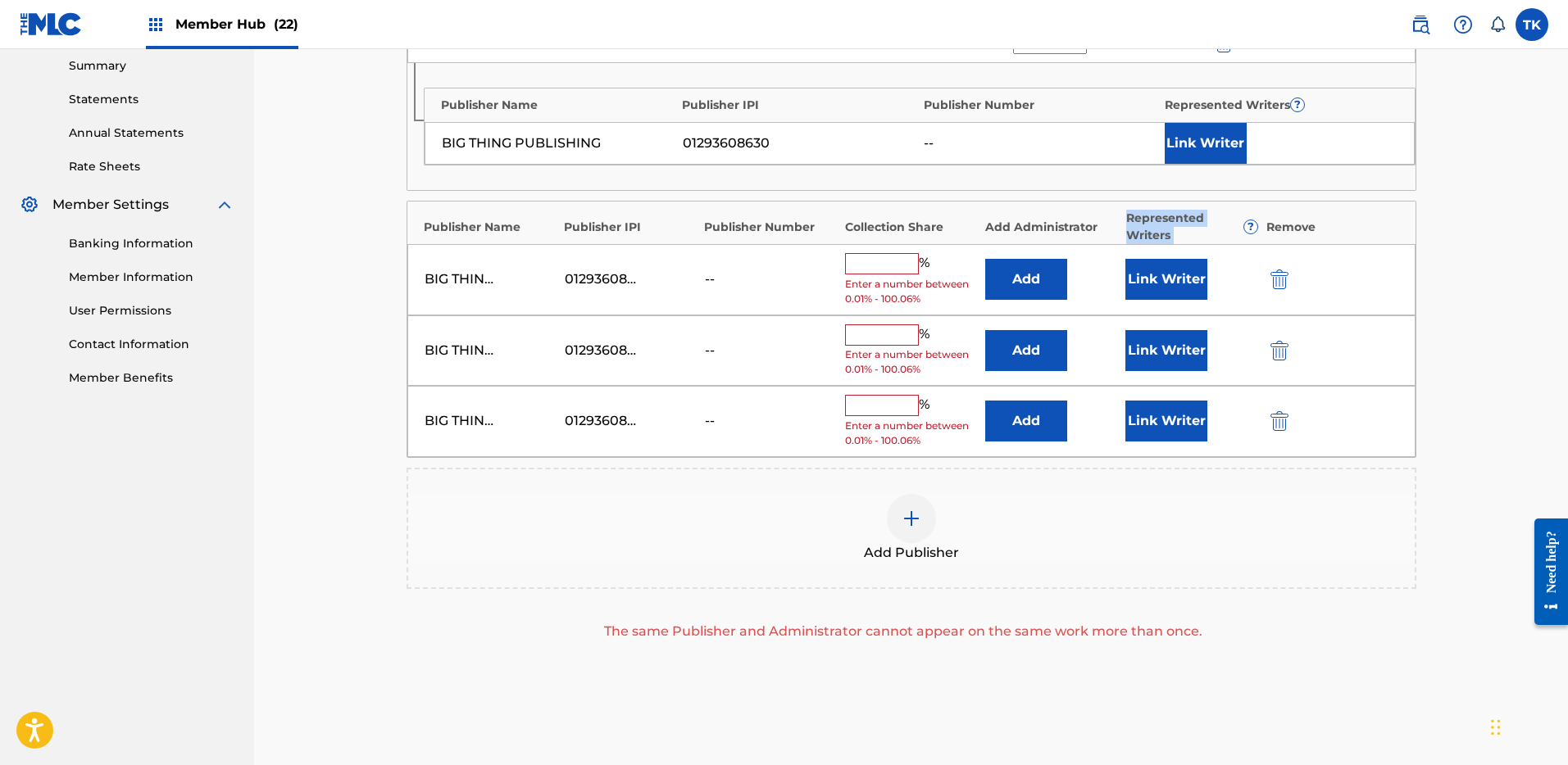
click at [1217, 226] on div "Represented Writers ?" at bounding box center [1192, 227] width 132 height 35
click at [1268, 273] on button "submit" at bounding box center [1277, 279] width 25 height 19
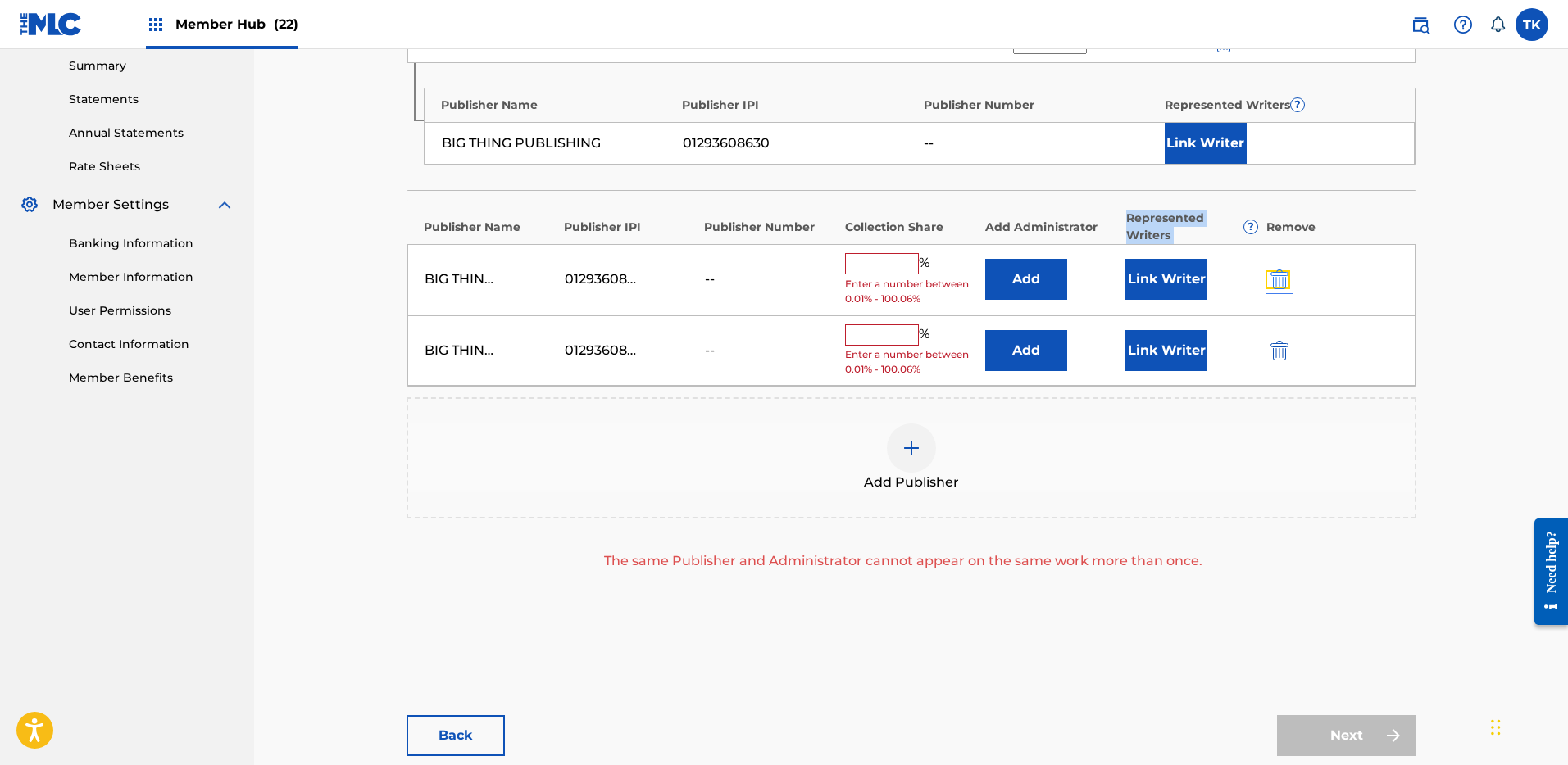
click at [1275, 287] on img "submit" at bounding box center [1279, 279] width 18 height 20
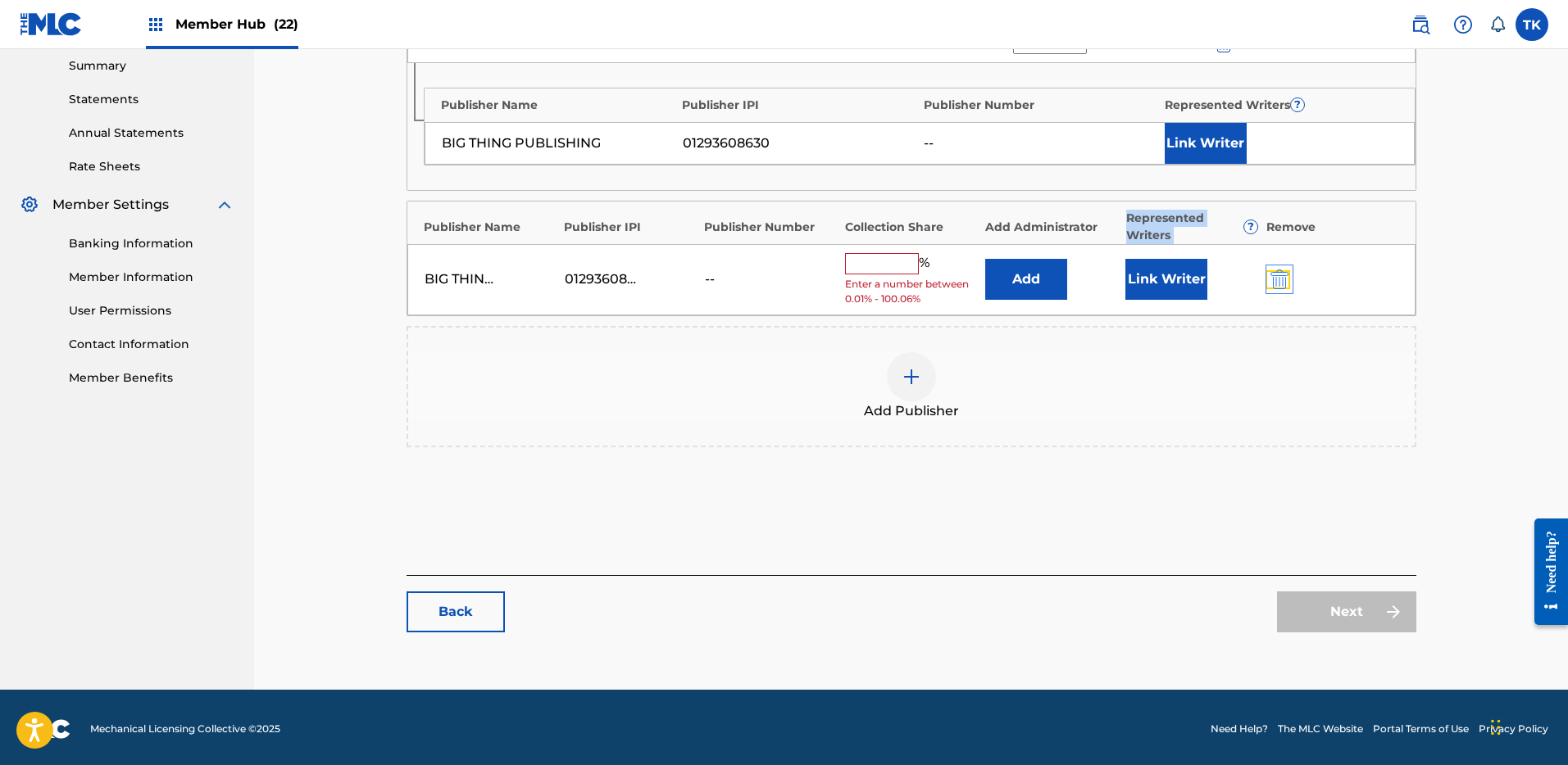
click at [1275, 281] on img "submit" at bounding box center [1279, 279] width 18 height 20
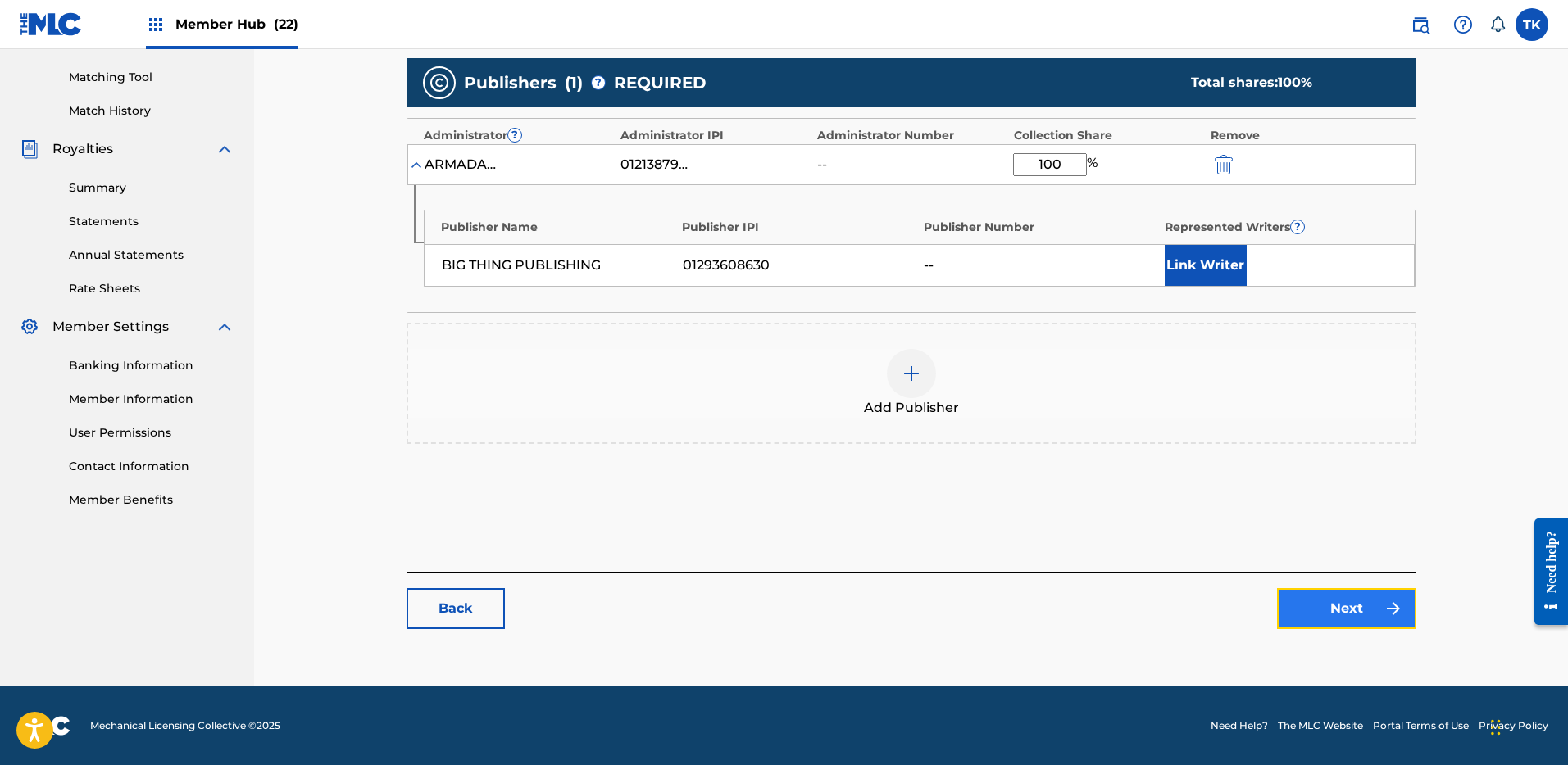
click at [1333, 607] on link "Next" at bounding box center [1346, 609] width 139 height 41
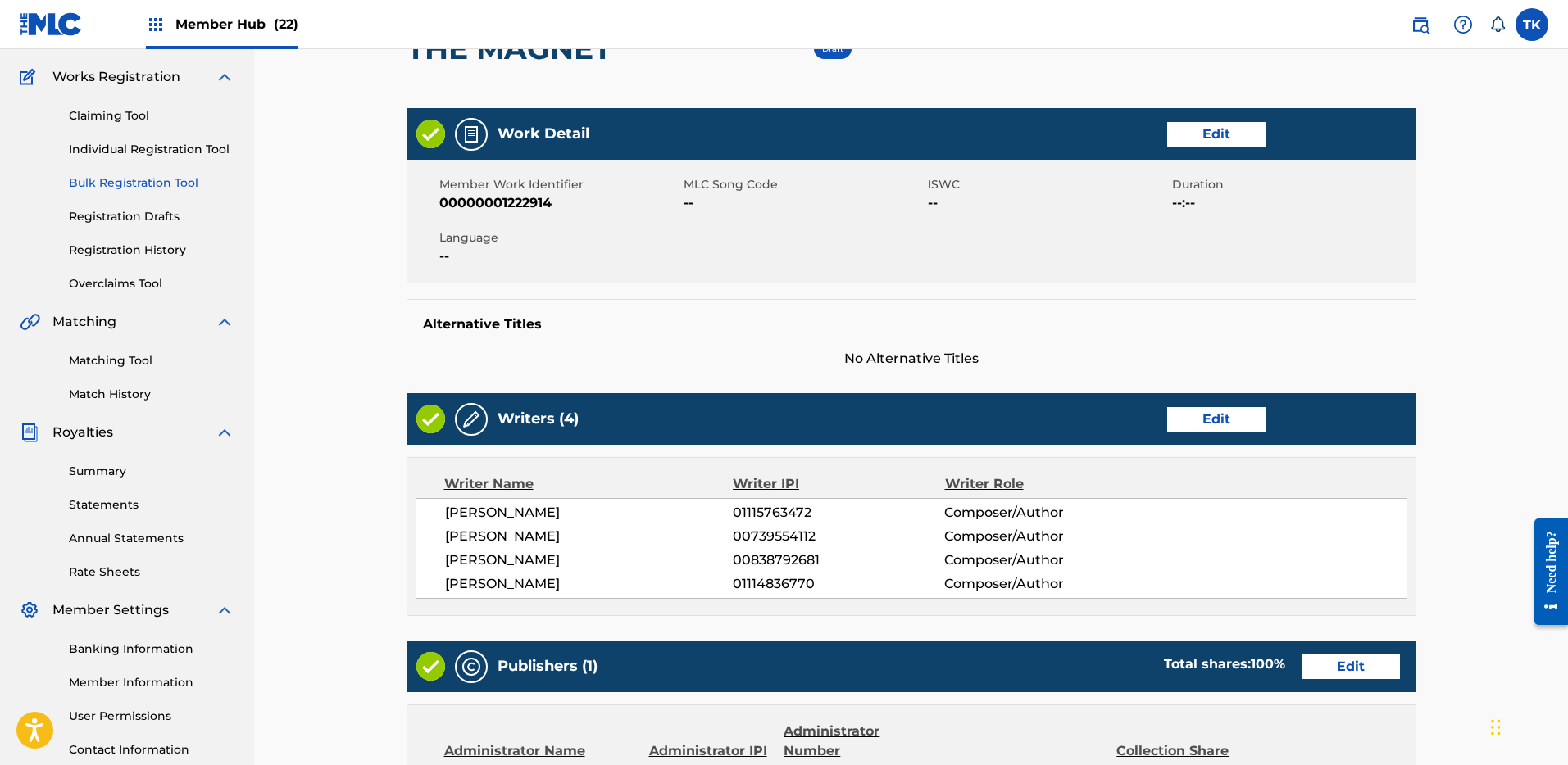
scroll to position [607, 0]
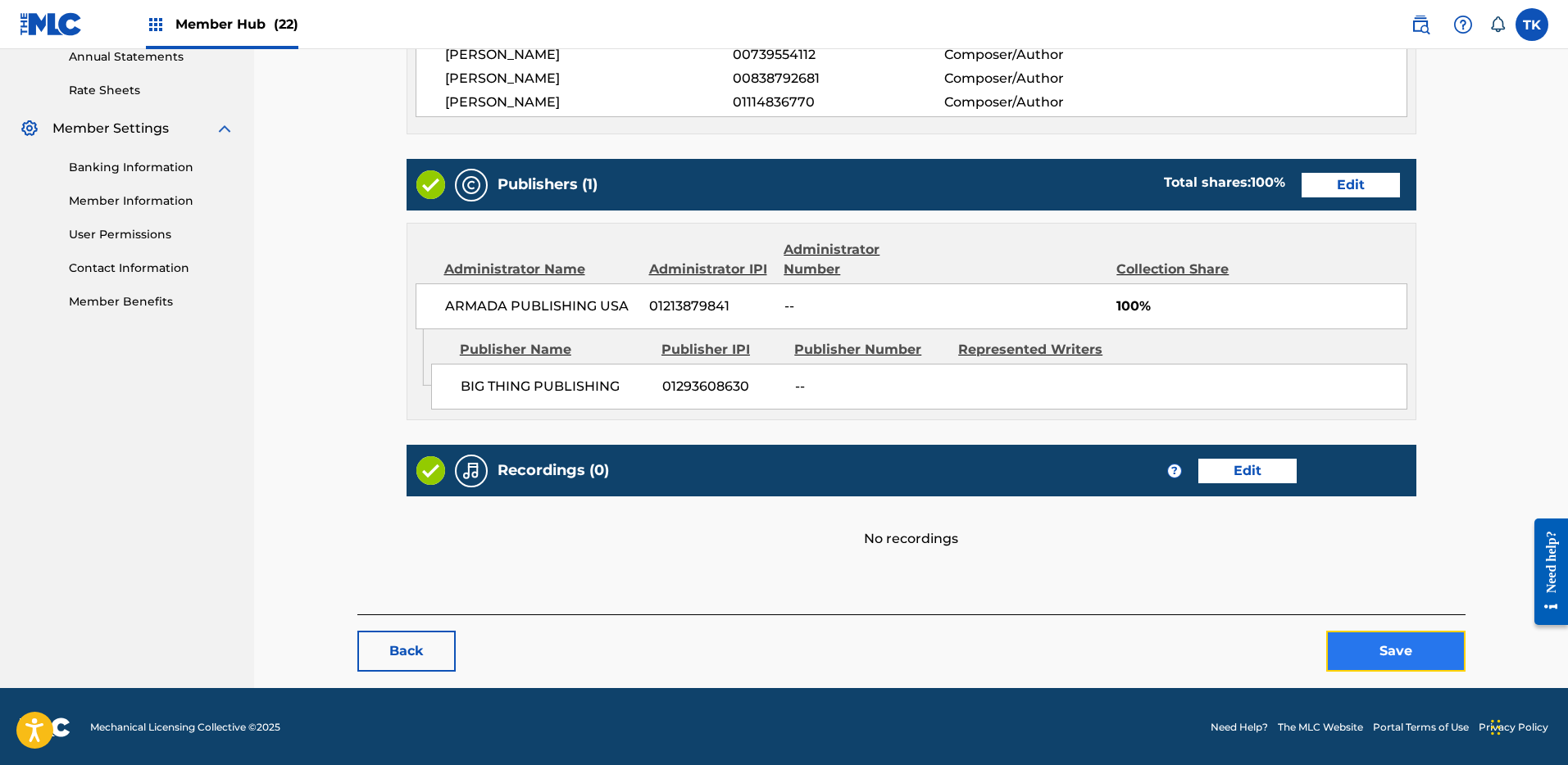
click at [1409, 663] on button "Save" at bounding box center [1395, 652] width 139 height 41
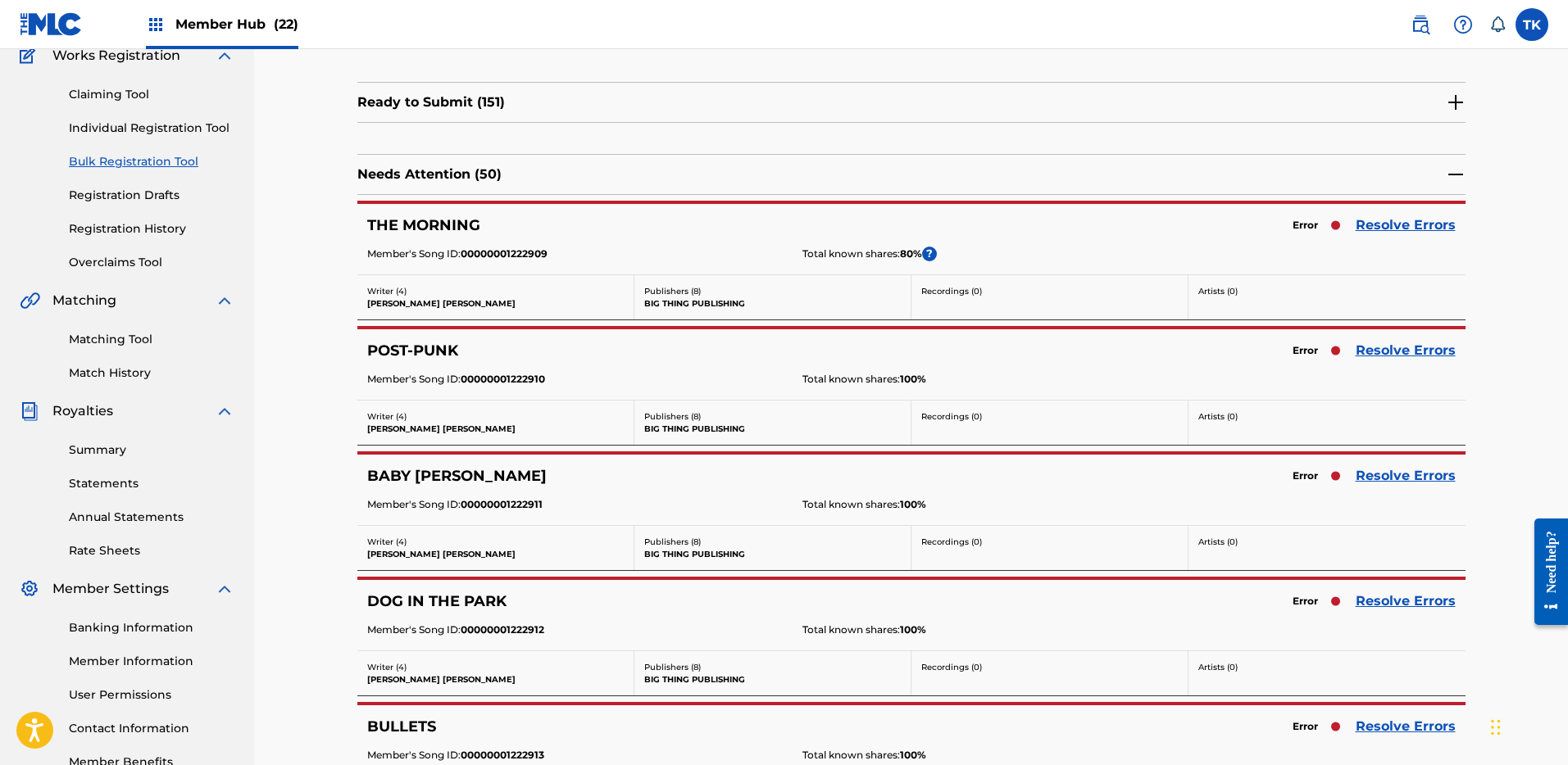
scroll to position [158, 0]
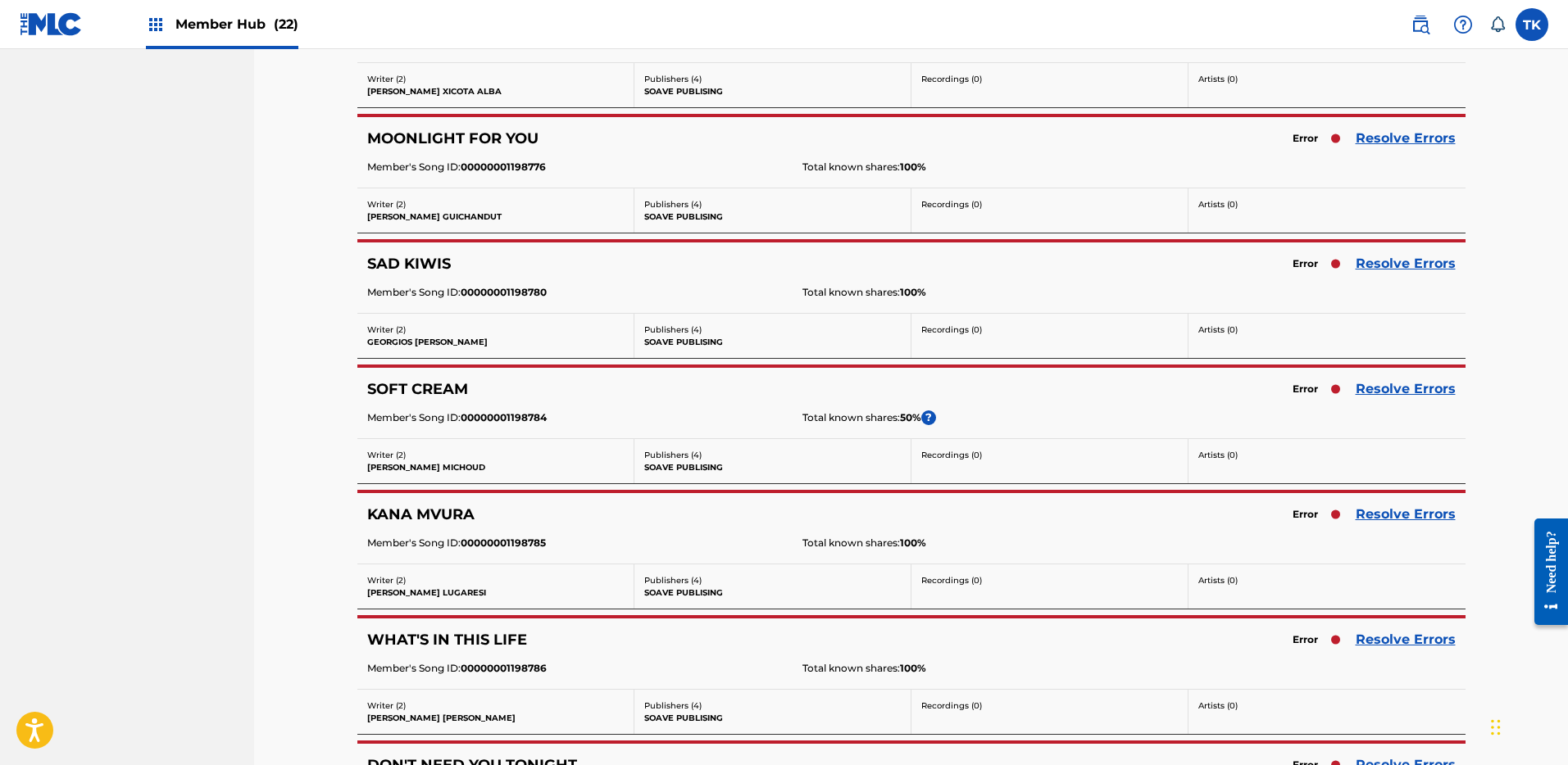
scroll to position [5997, 0]
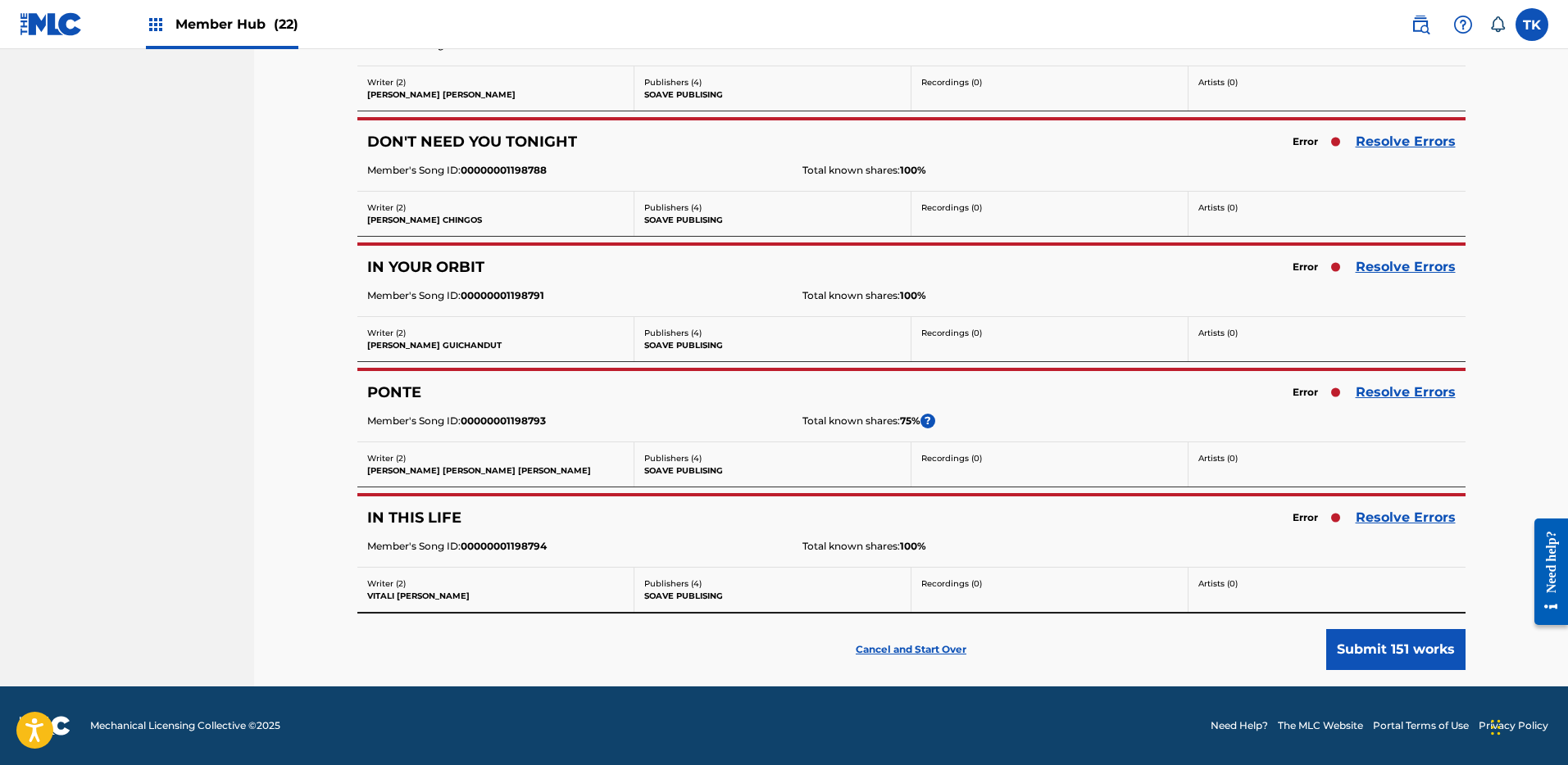
click at [917, 641] on div "Cancel and Start Over Submit 151 works" at bounding box center [911, 642] width 1108 height 57
click at [919, 652] on p "Cancel and Start Over" at bounding box center [911, 650] width 110 height 15
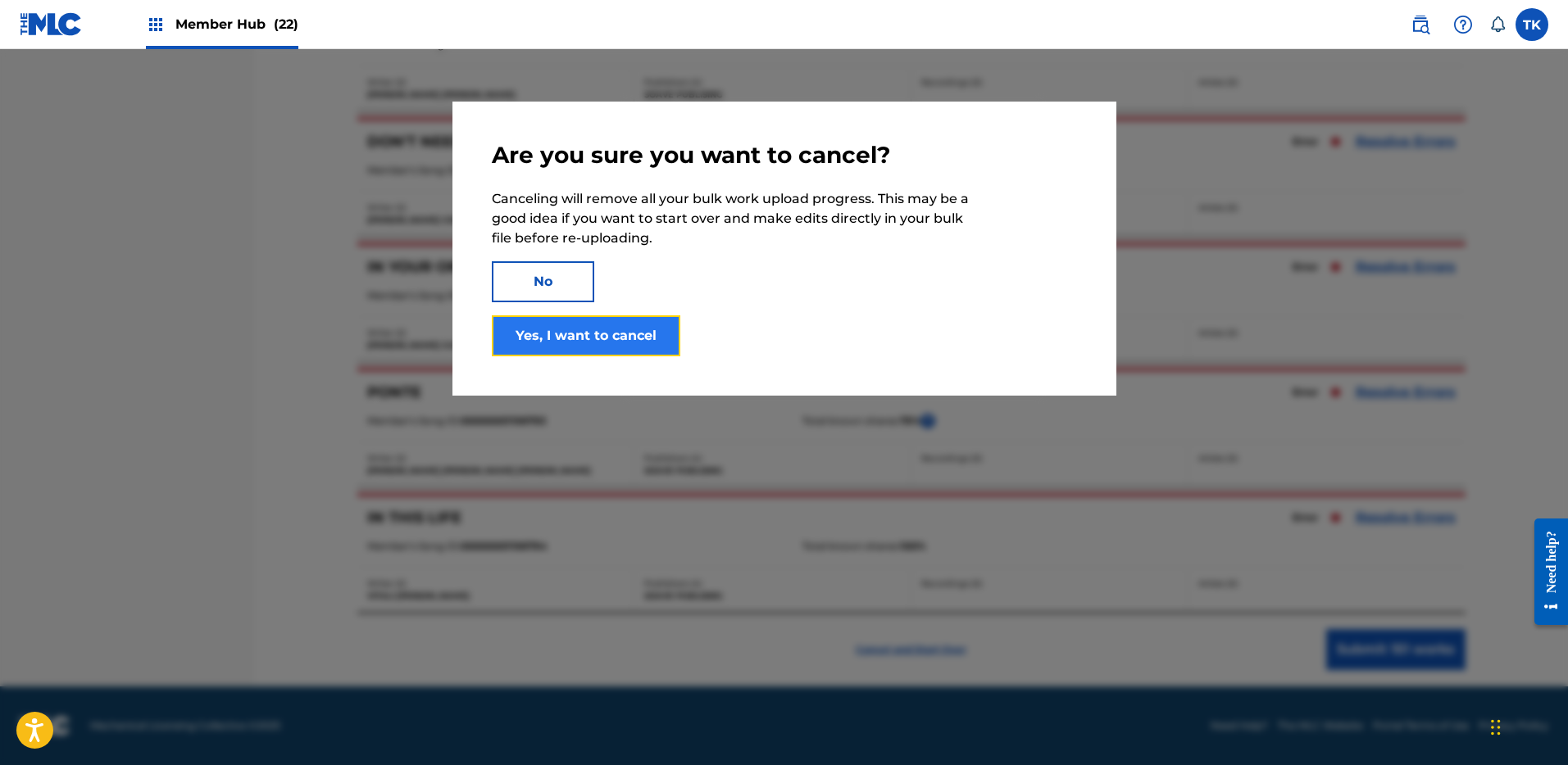
click at [627, 333] on button "Yes, I want to cancel" at bounding box center [586, 336] width 188 height 41
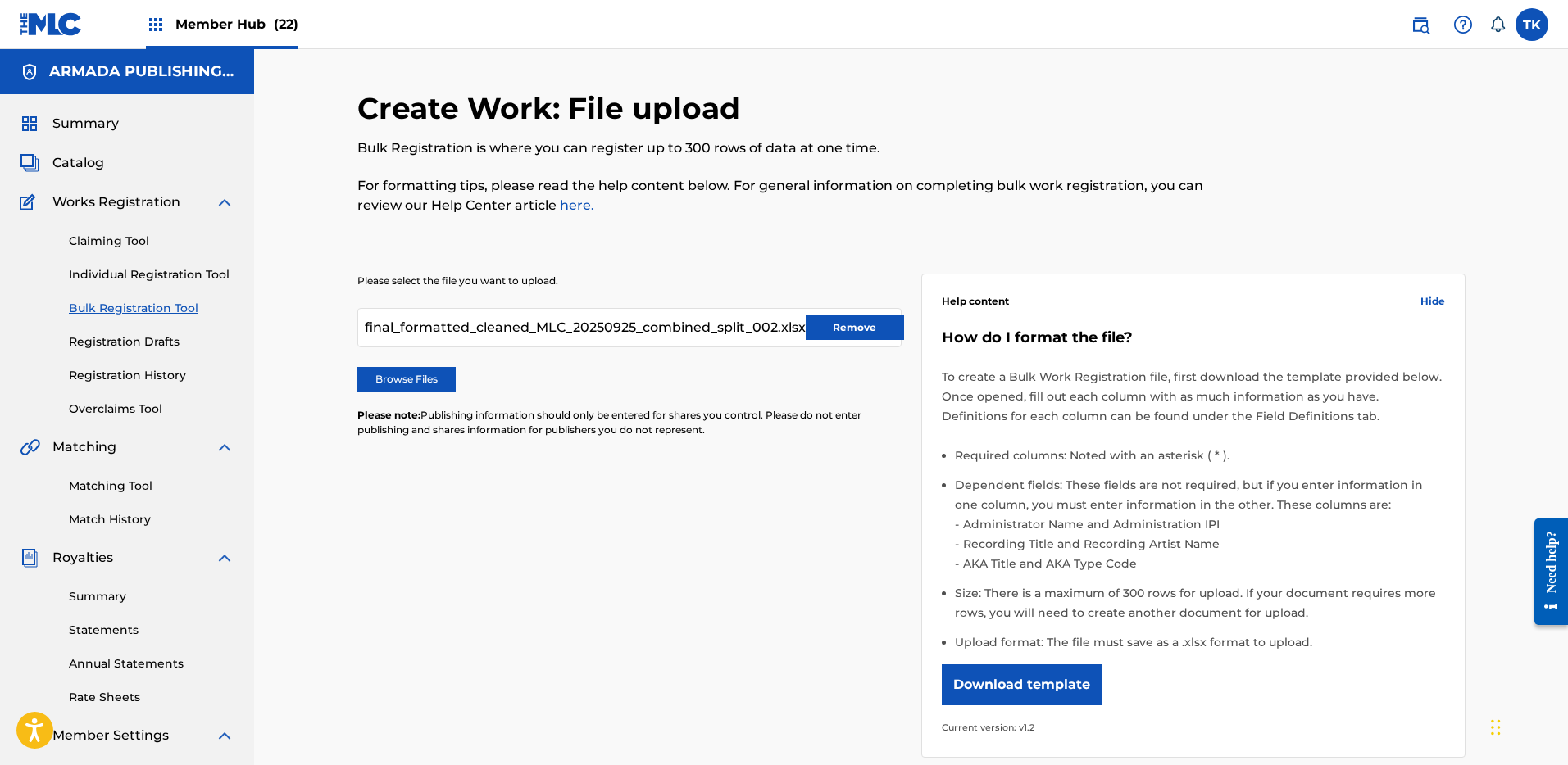
click at [873, 313] on div "final_formatted_cleaned_MLC_20250925_combined_split_002.xlsx Remove" at bounding box center [629, 328] width 544 height 39
click at [870, 323] on button "Remove" at bounding box center [855, 327] width 99 height 25
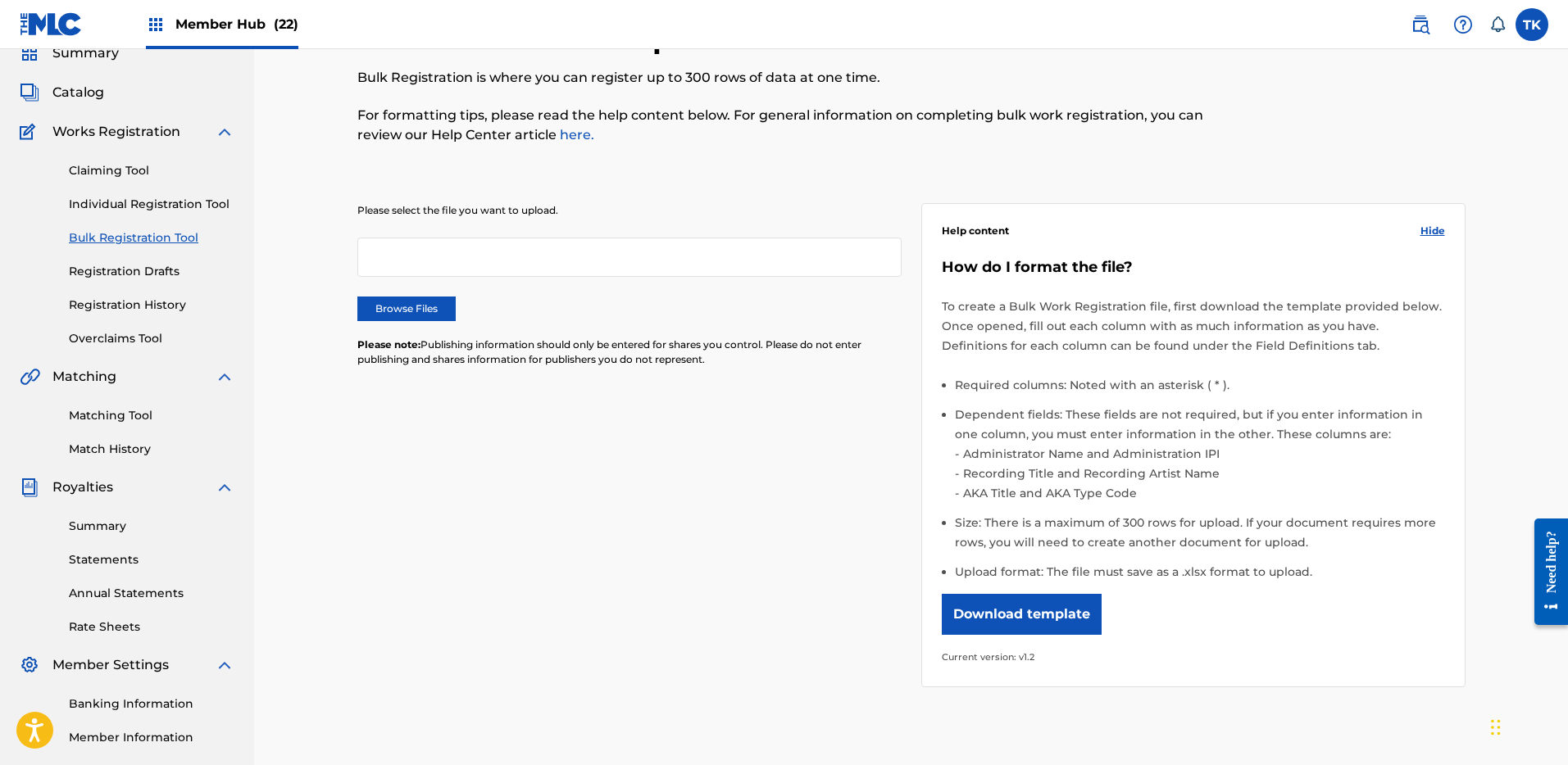
scroll to position [103, 0]
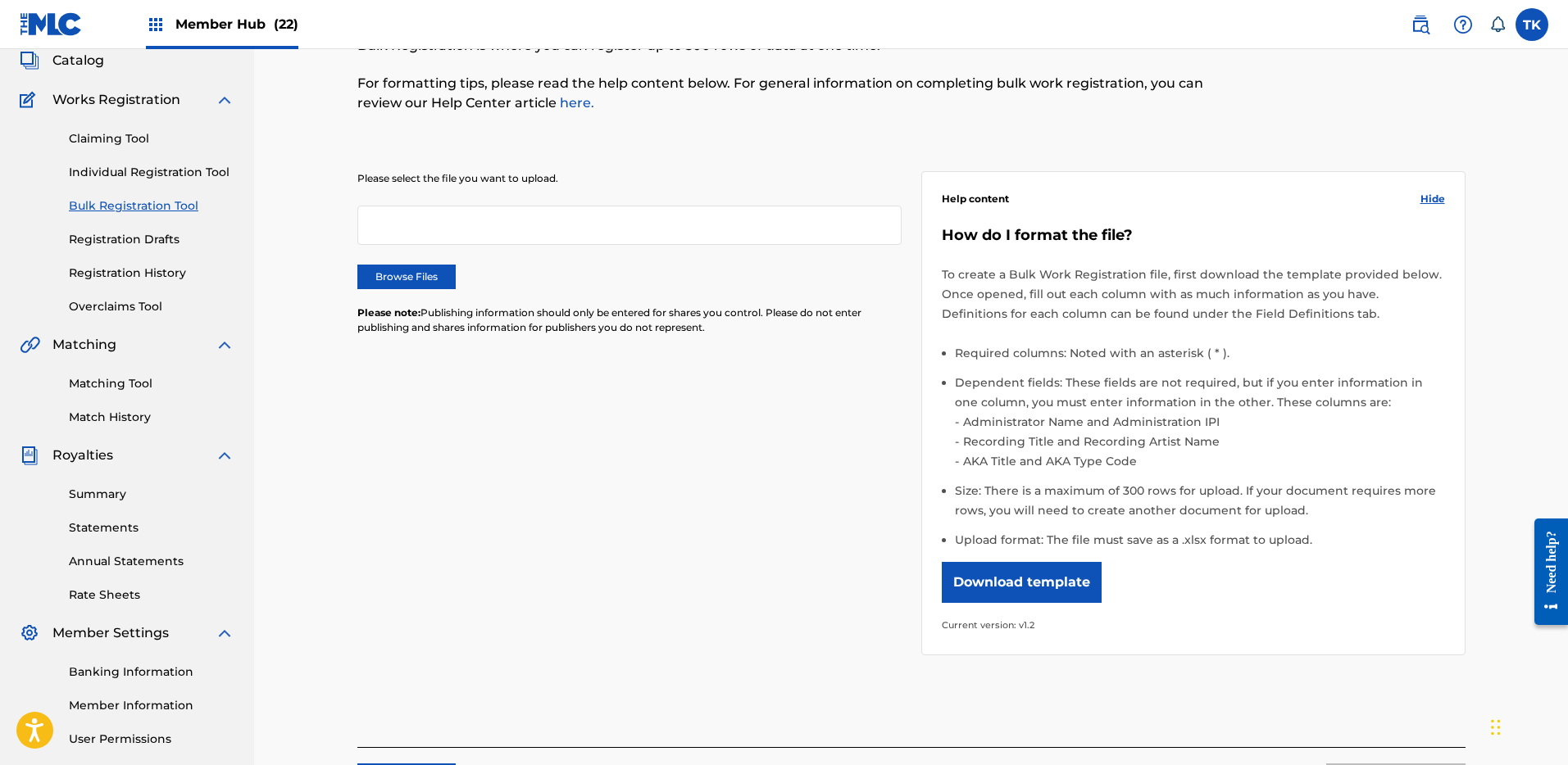
click at [206, 15] on span "Member Hub (22)" at bounding box center [237, 24] width 123 height 19
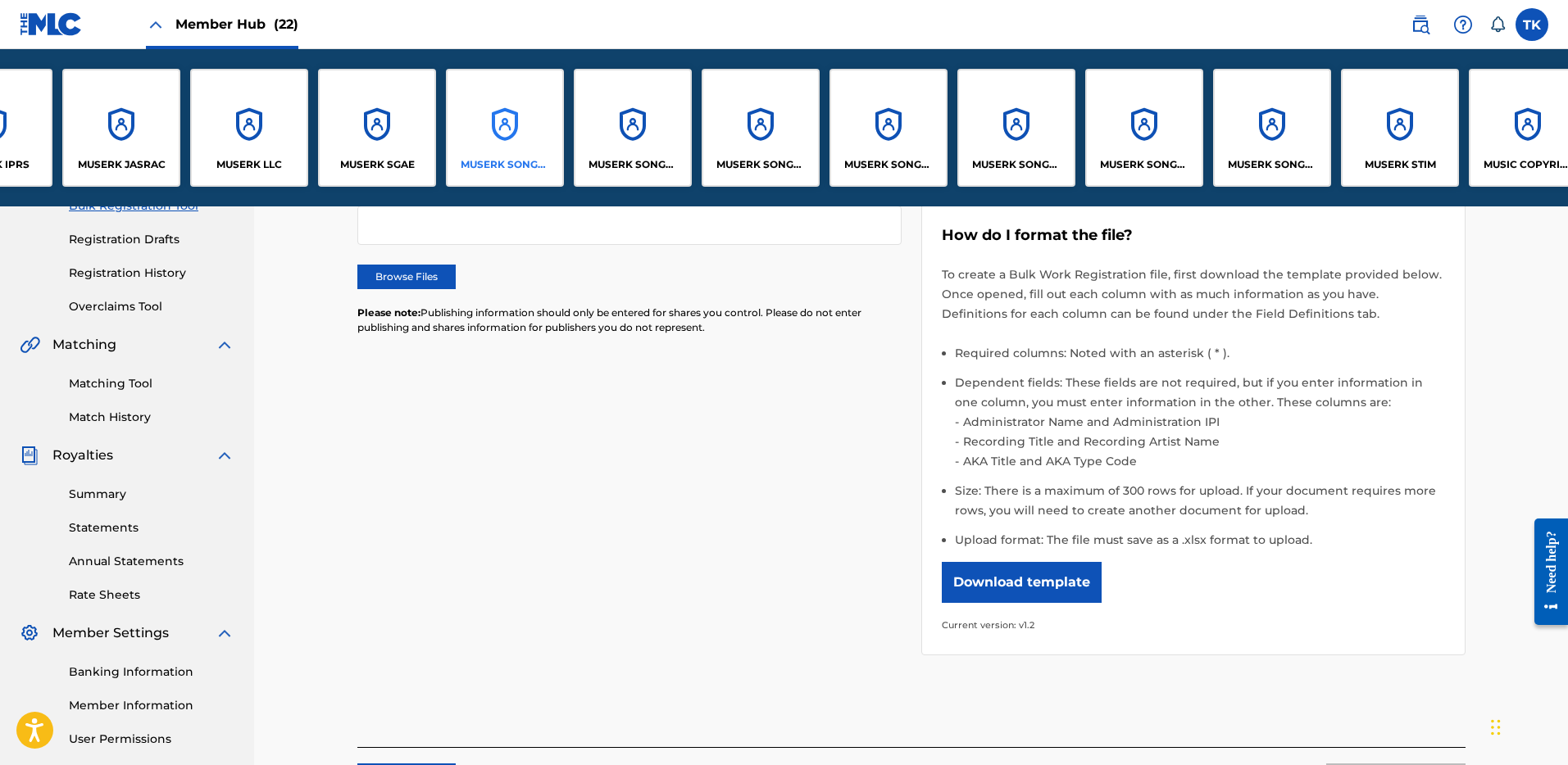
scroll to position [0, 590]
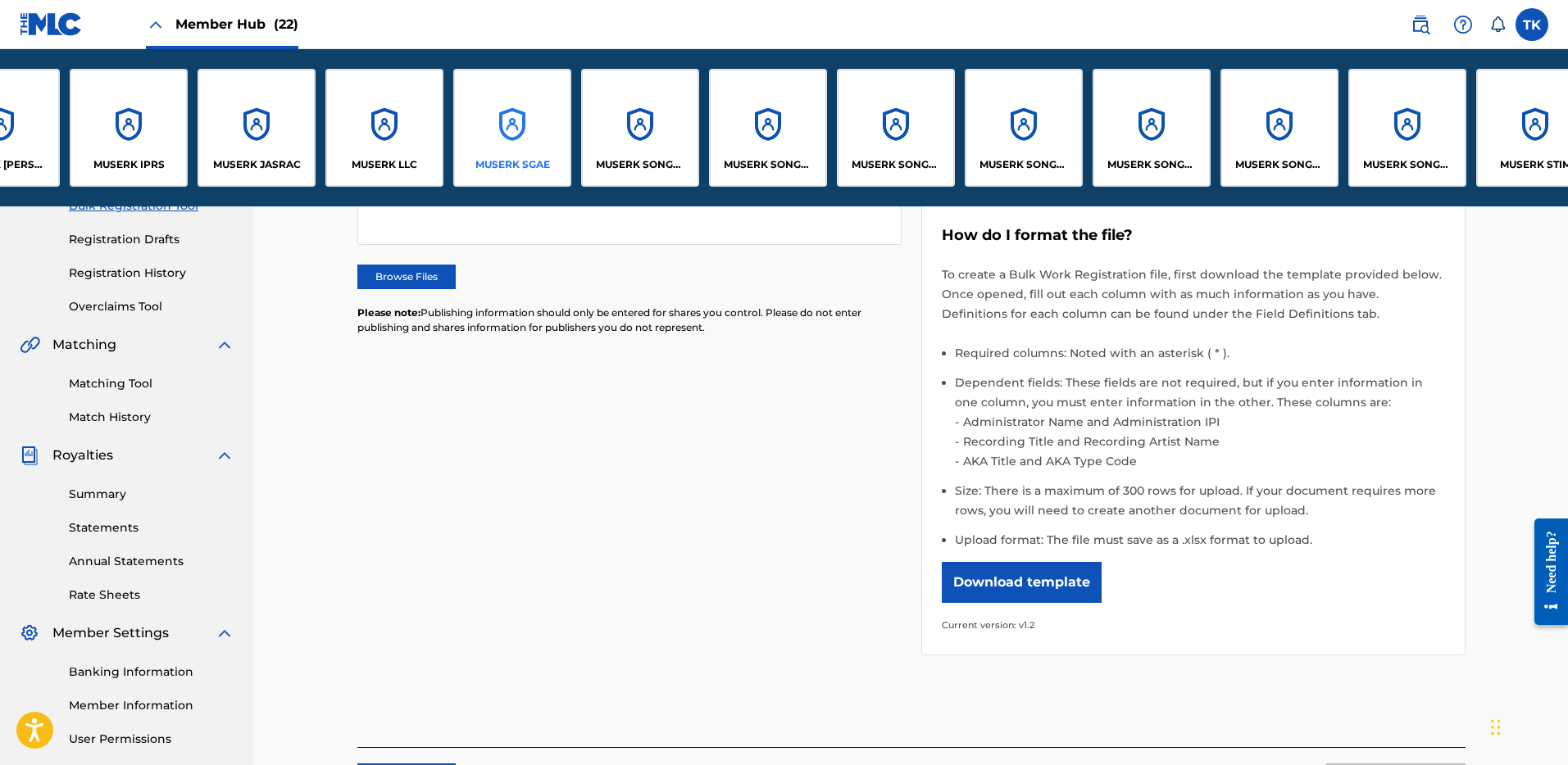
click at [509, 148] on div "MUSERK SGAE" at bounding box center [513, 128] width 118 height 118
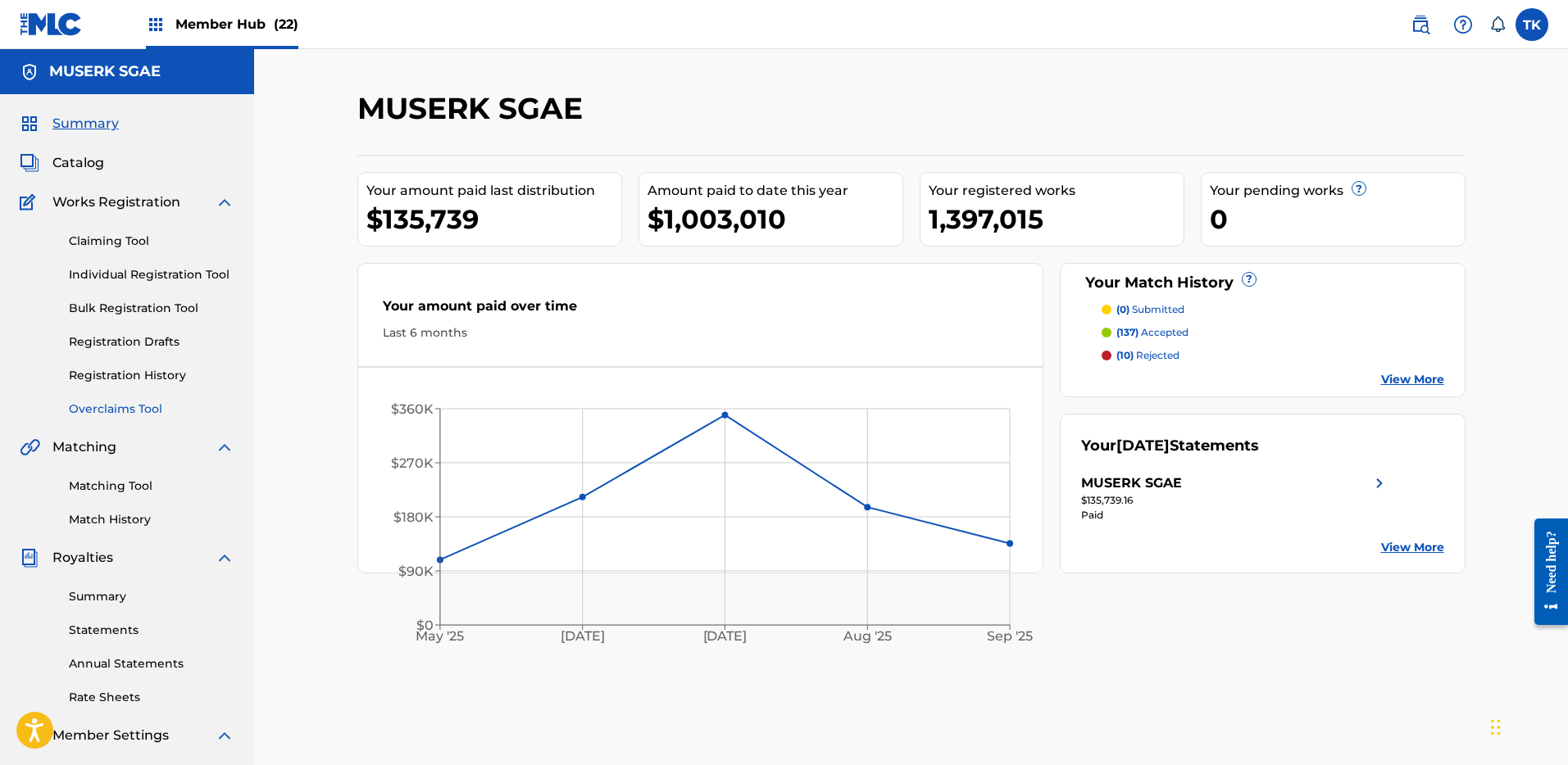
click at [129, 407] on link "Overclaims Tool" at bounding box center [152, 408] width 166 height 17
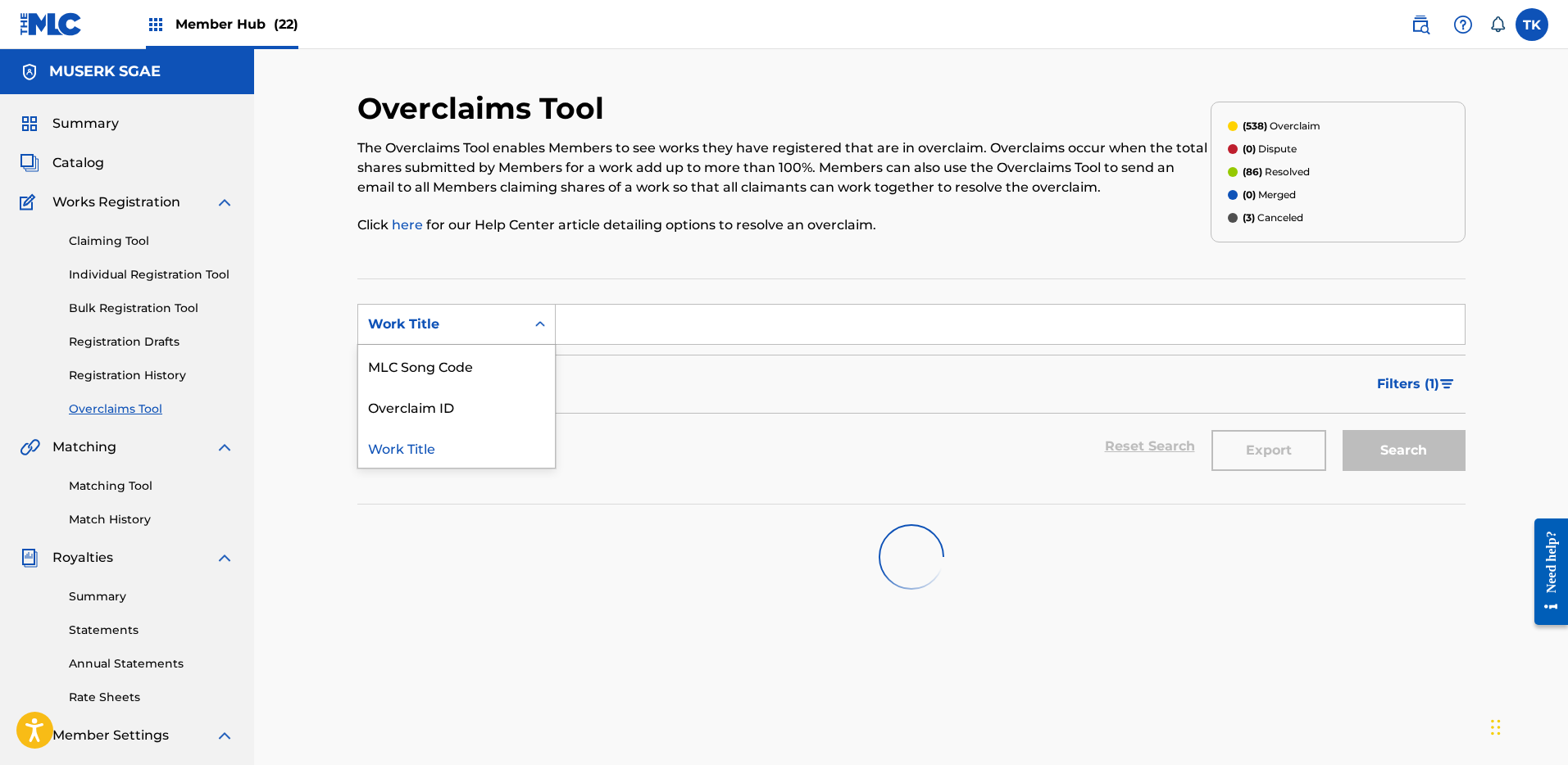
click at [464, 328] on div "Work Title" at bounding box center [442, 324] width 148 height 20
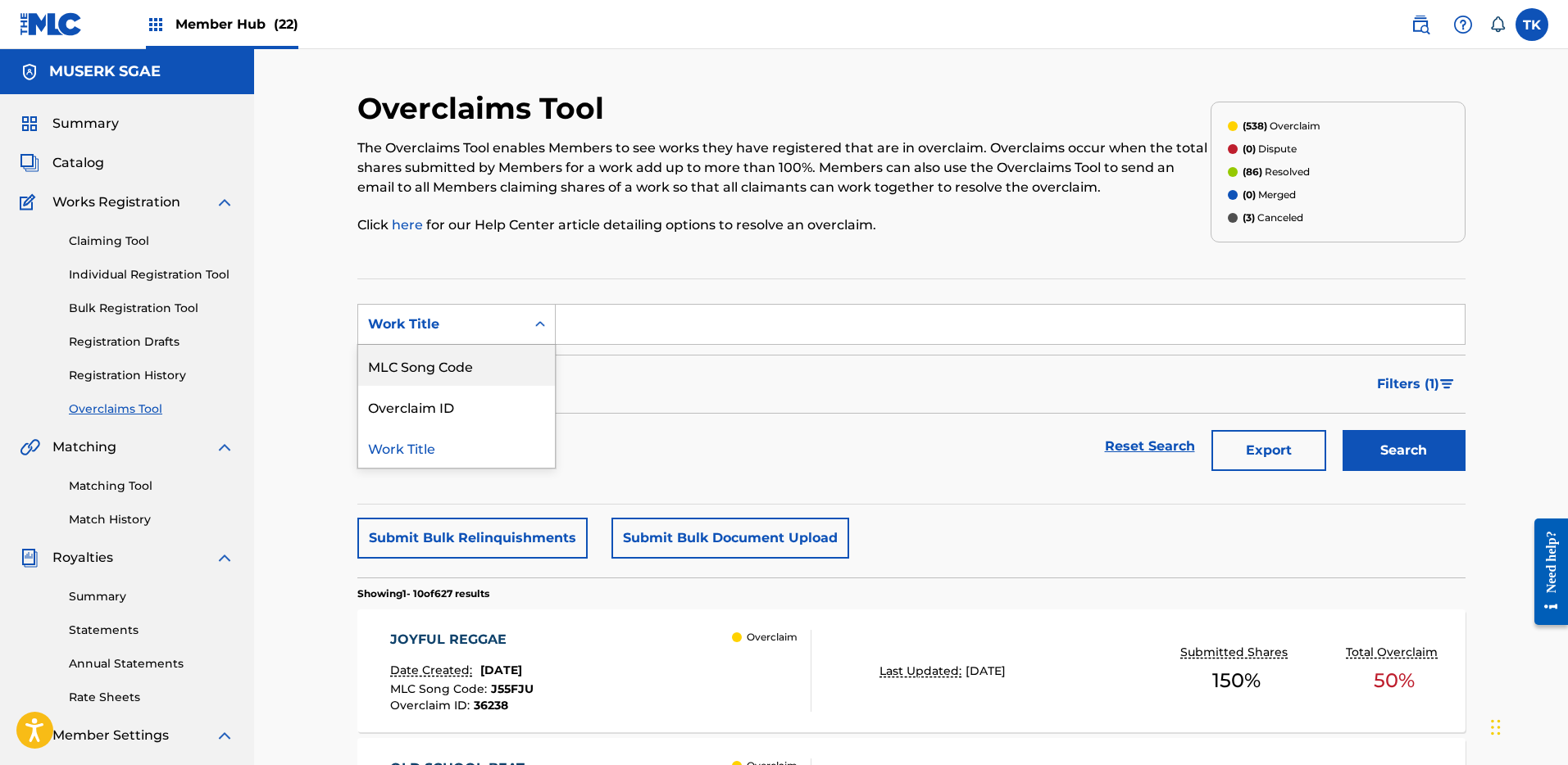
click at [480, 370] on div "MLC Song Code" at bounding box center [456, 366] width 196 height 41
drag, startPoint x: 600, startPoint y: 331, endPoint x: 611, endPoint y: 331, distance: 11.0
click at [602, 331] on input "Search Form" at bounding box center [1011, 324] width 909 height 39
paste input "OL9K7Y"
type input "OL9K7Y"
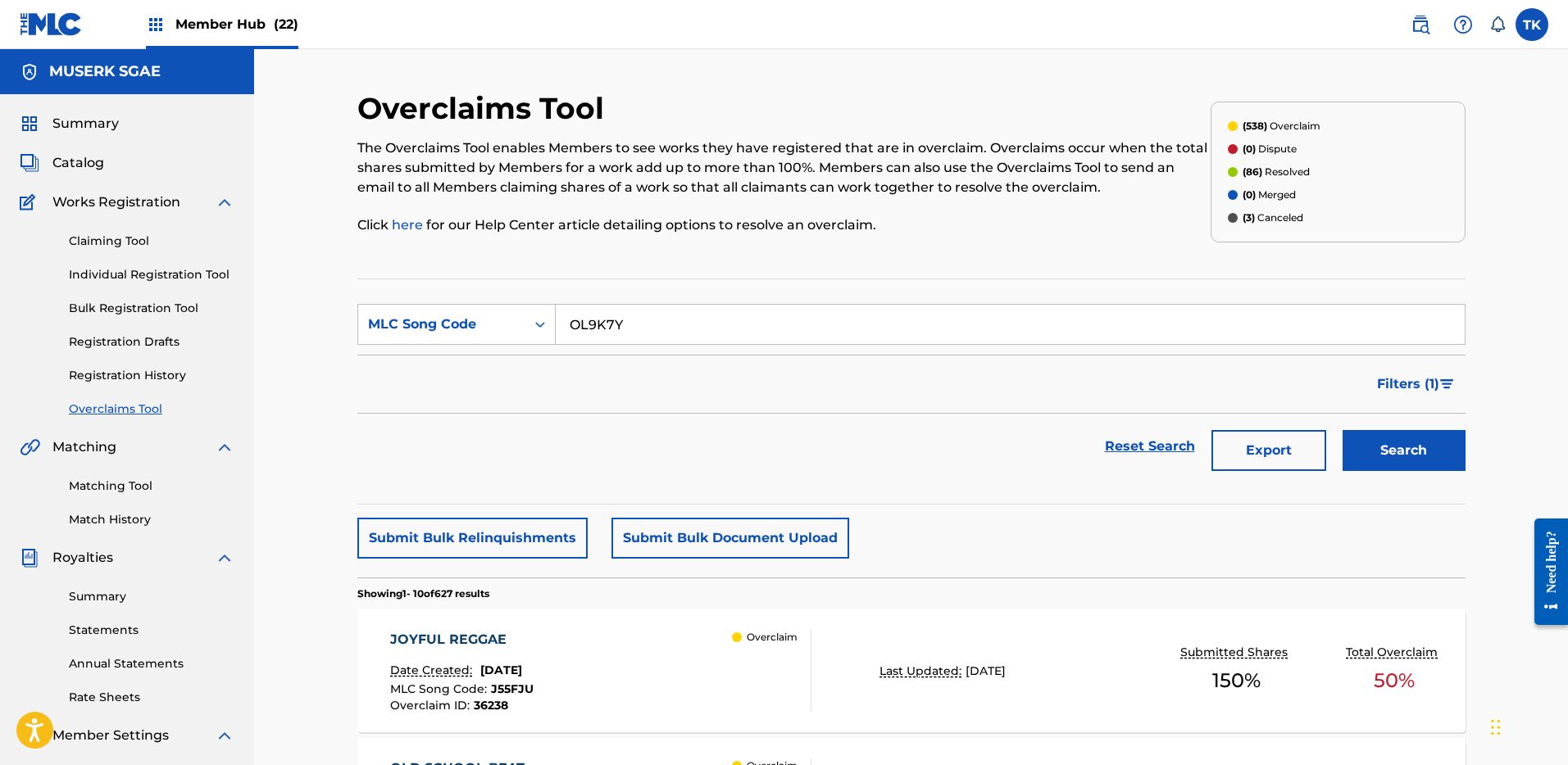
click at [1386, 428] on div "Search" at bounding box center [1399, 447] width 131 height 65
click at [1382, 439] on button "Search" at bounding box center [1403, 451] width 123 height 41
click at [627, 663] on div "OOOOO Date Created: January 10, 2025 MLC Song Code : OL9K7Y Overclaim ID : 1544…" at bounding box center [601, 670] width 421 height 82
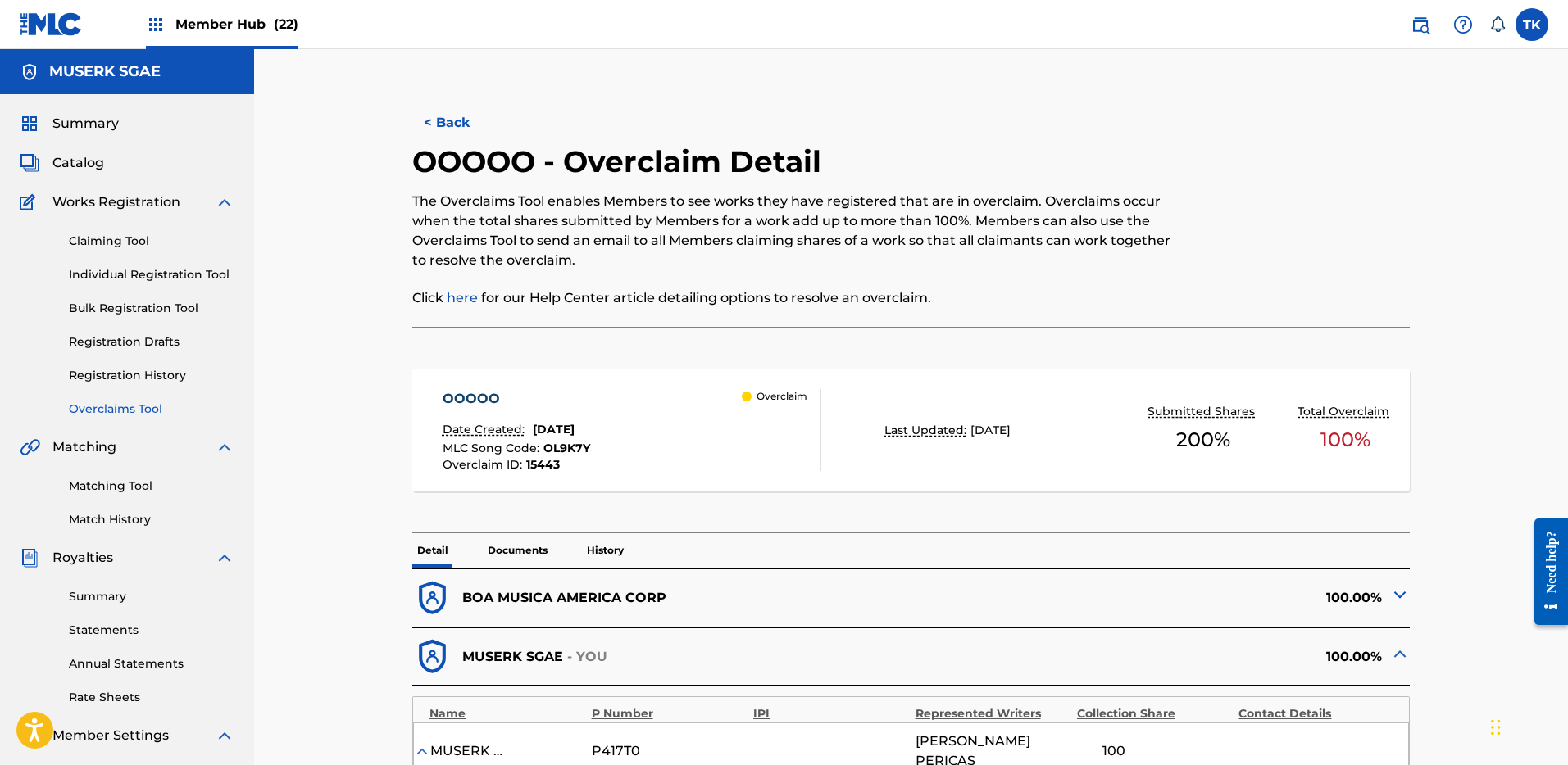
scroll to position [634, 0]
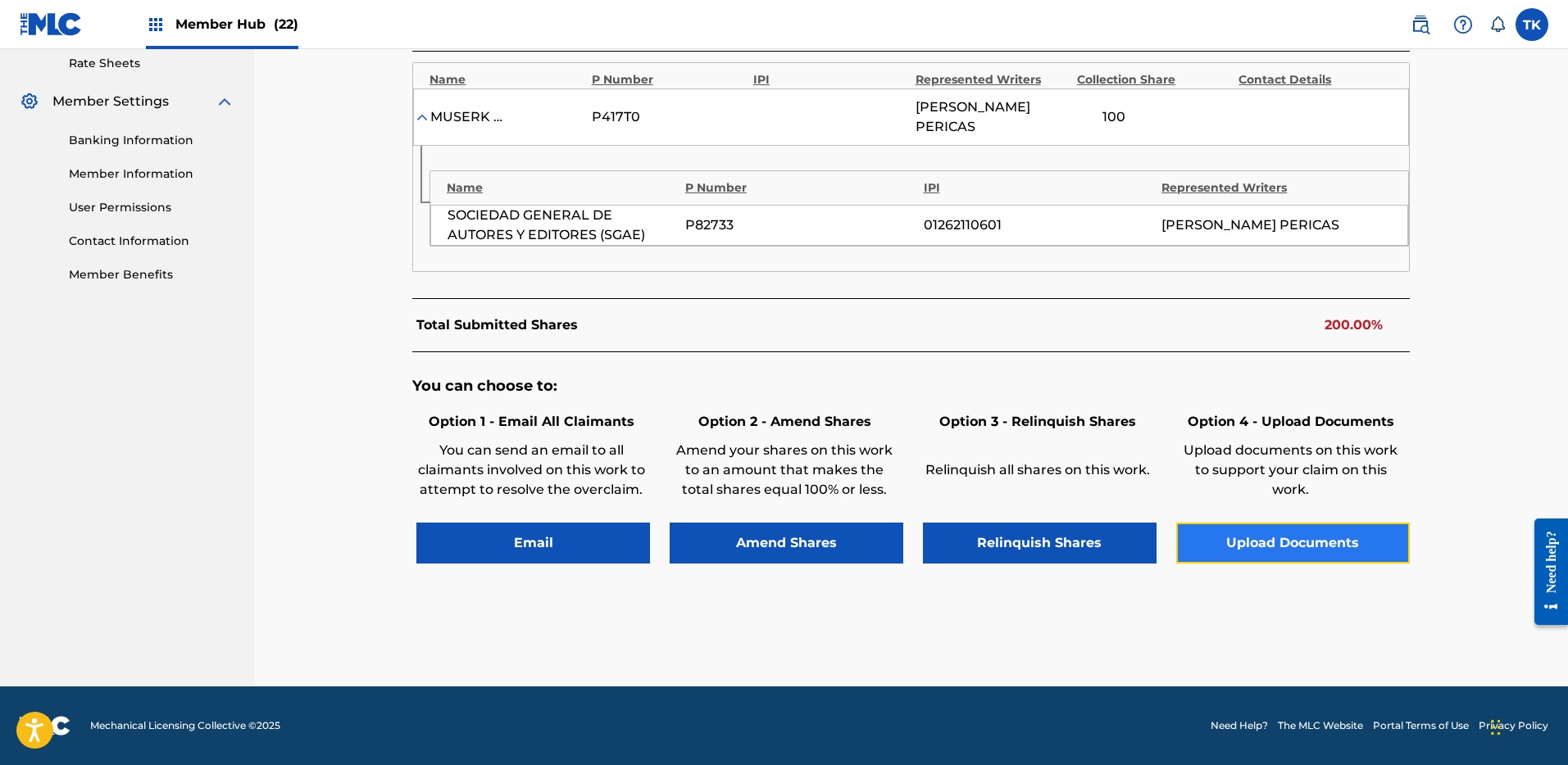
click at [1282, 536] on button "Upload Documents" at bounding box center [1293, 543] width 234 height 41
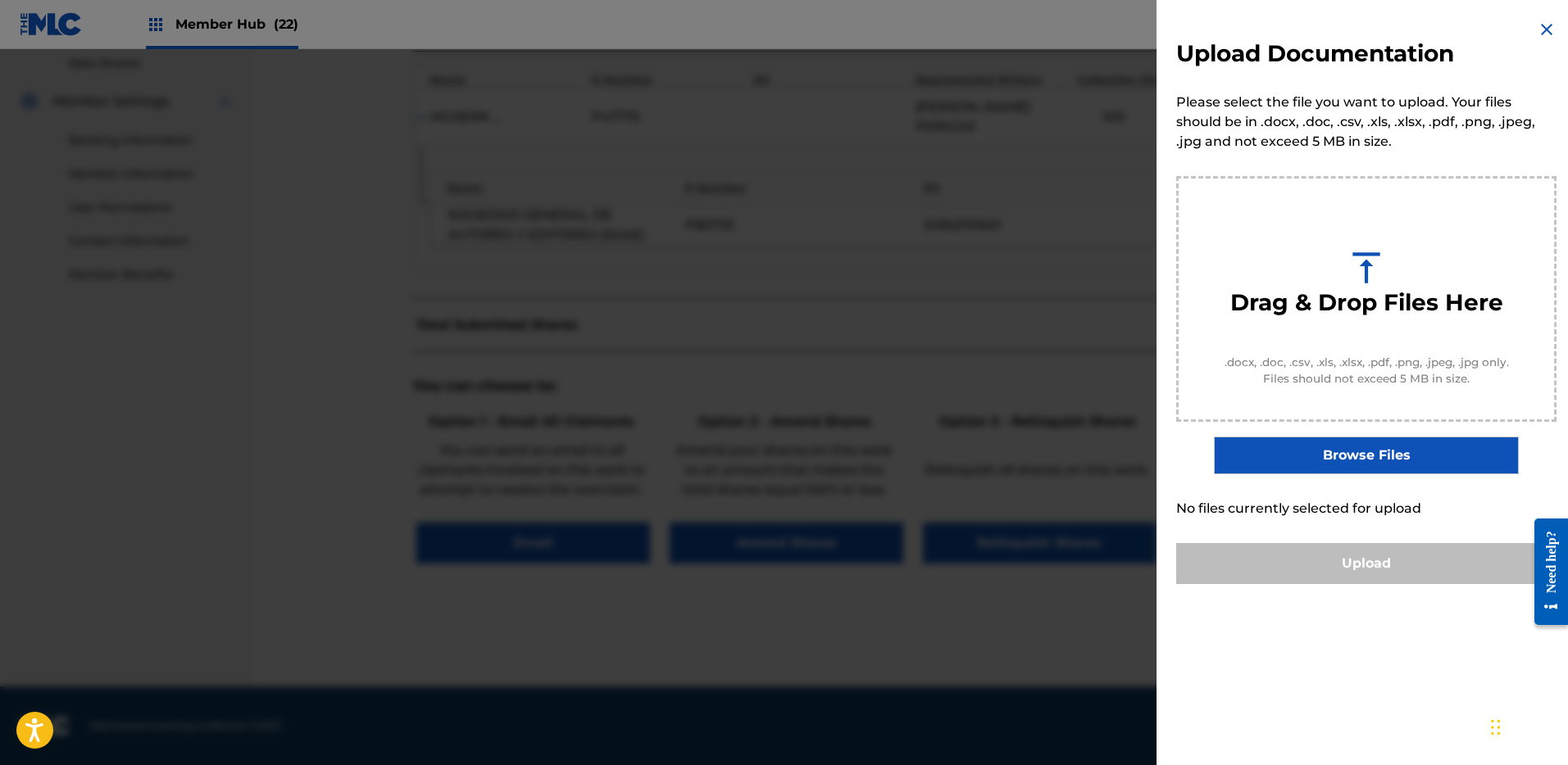
click at [1365, 465] on label "Browse Files" at bounding box center [1366, 455] width 304 height 37
click at [0, 0] on input "Browse Files" at bounding box center [0, 0] width 0 height 0
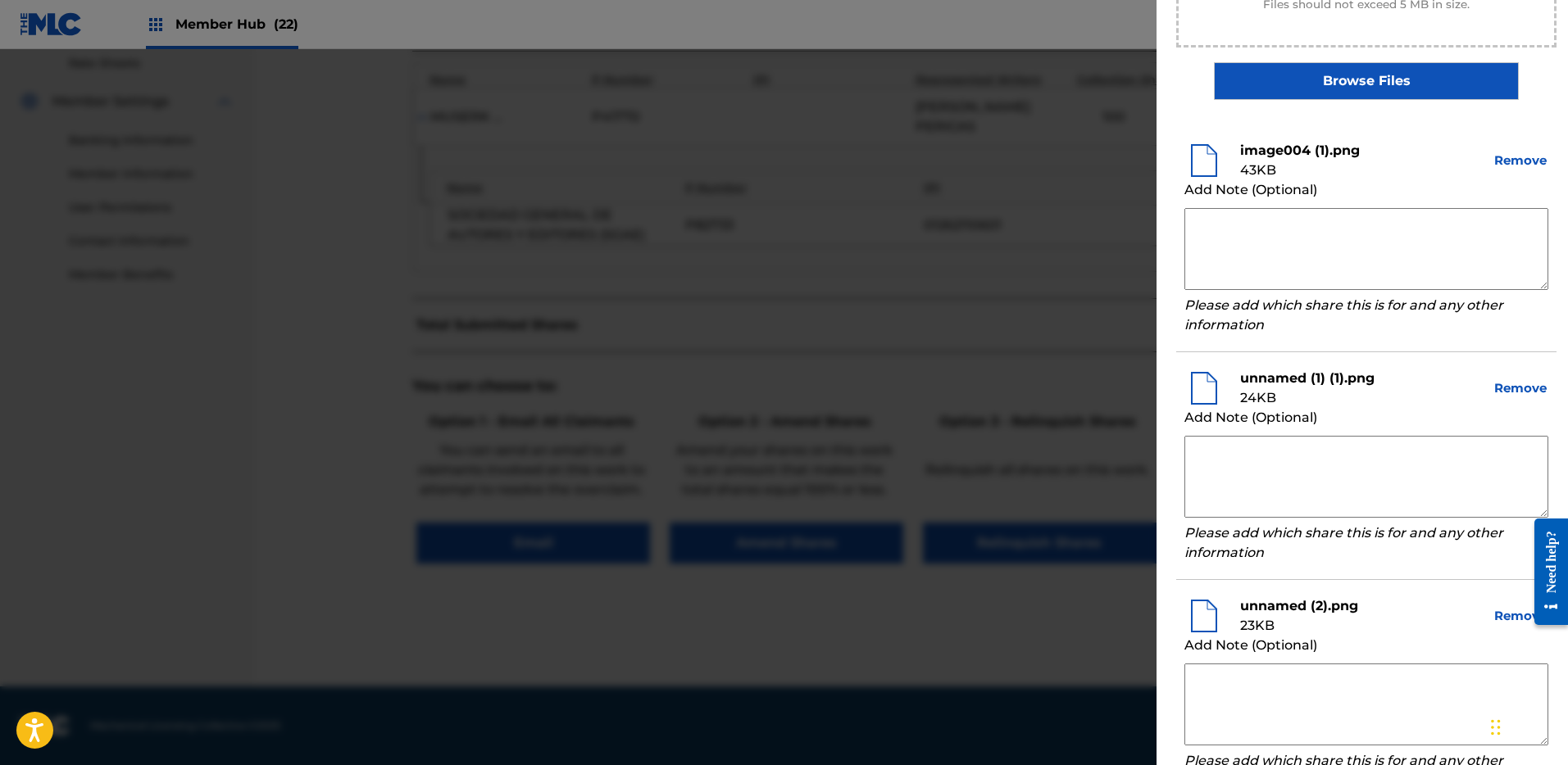
scroll to position [730, 0]
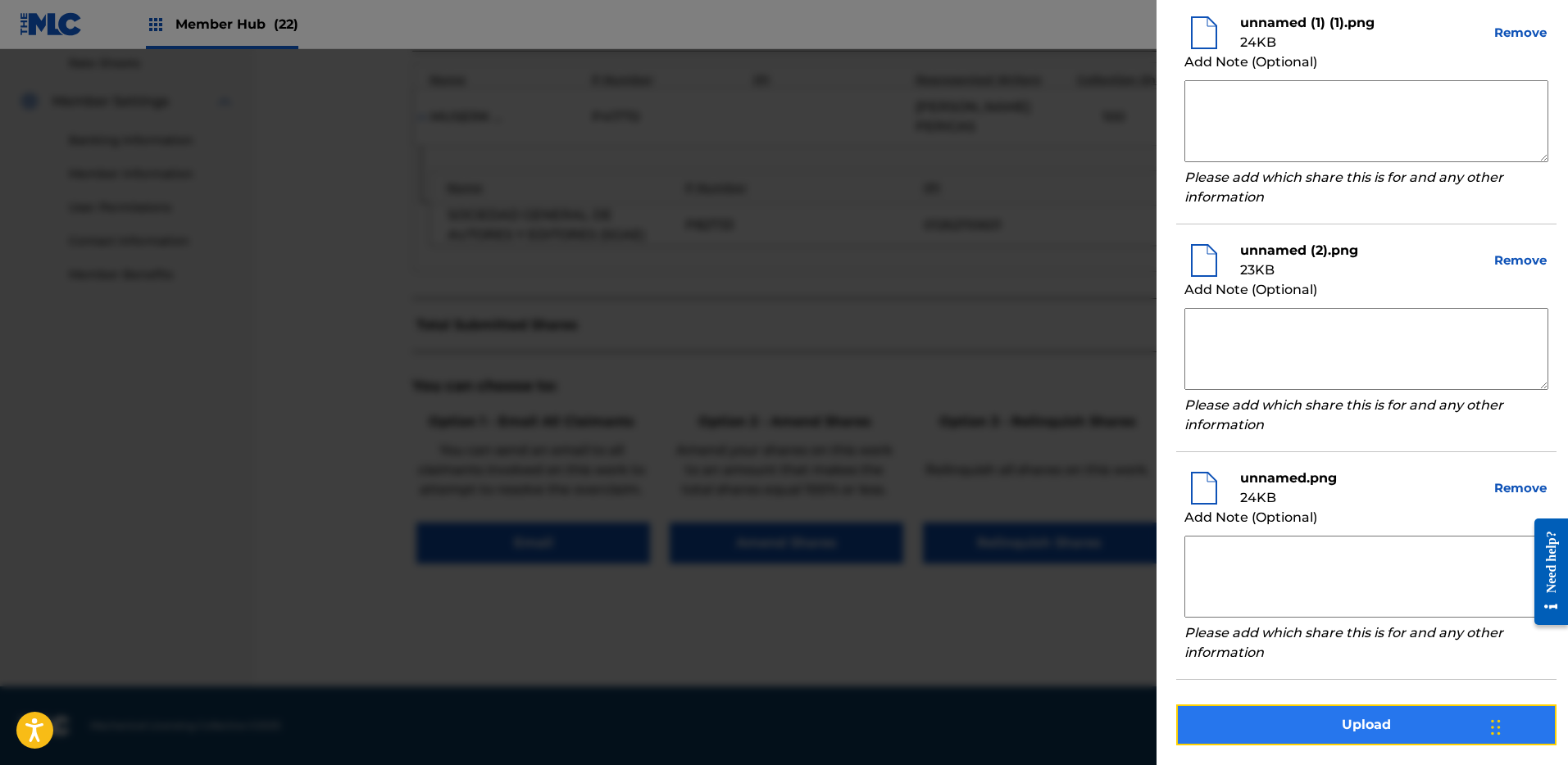
click at [1376, 713] on button "Upload" at bounding box center [1367, 726] width 381 height 41
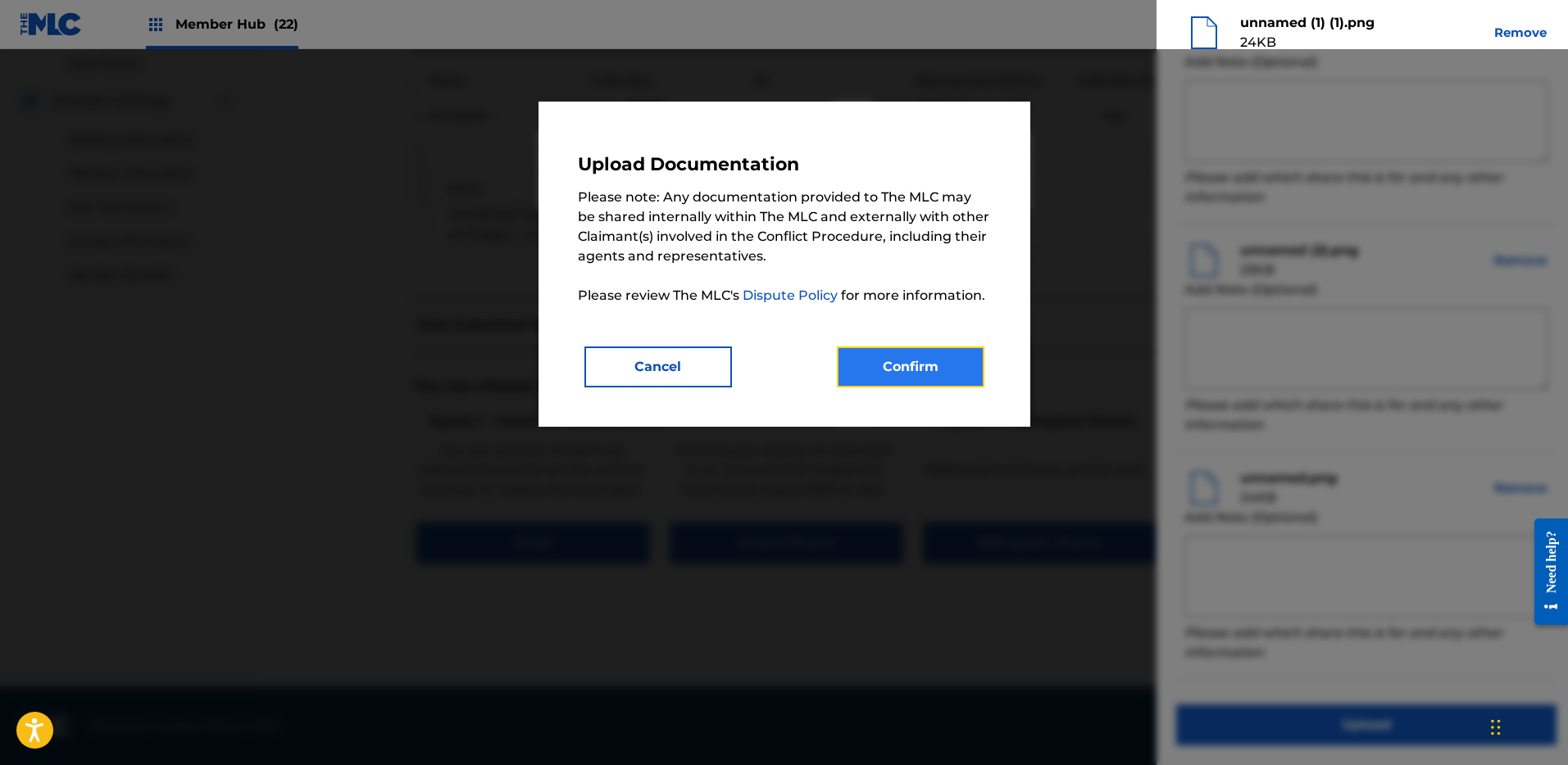
click at [900, 362] on button "Confirm" at bounding box center [911, 368] width 148 height 41
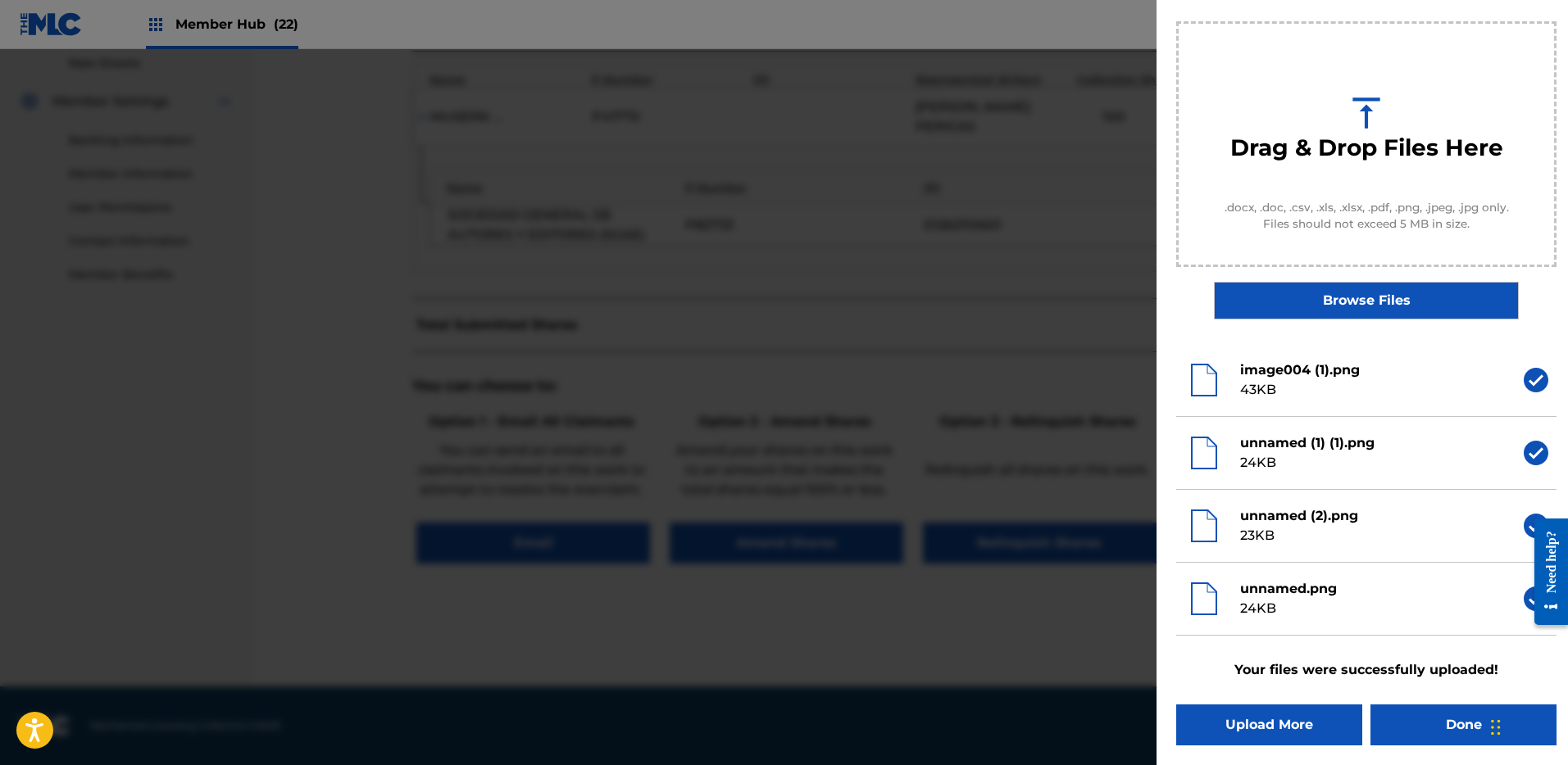
scroll to position [155, 0]
click at [1420, 716] on button "Done" at bounding box center [1463, 726] width 186 height 41
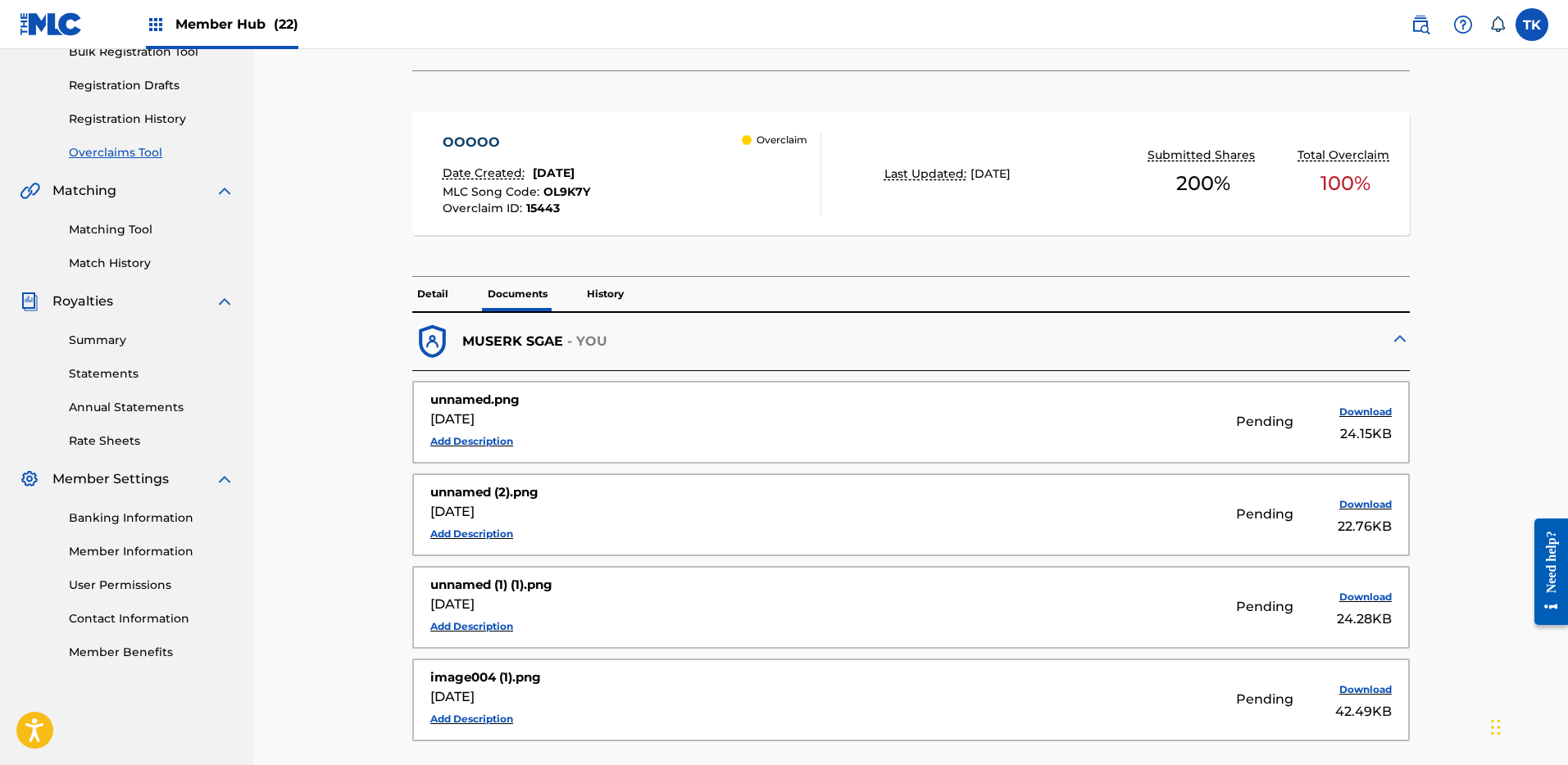
scroll to position [246, 0]
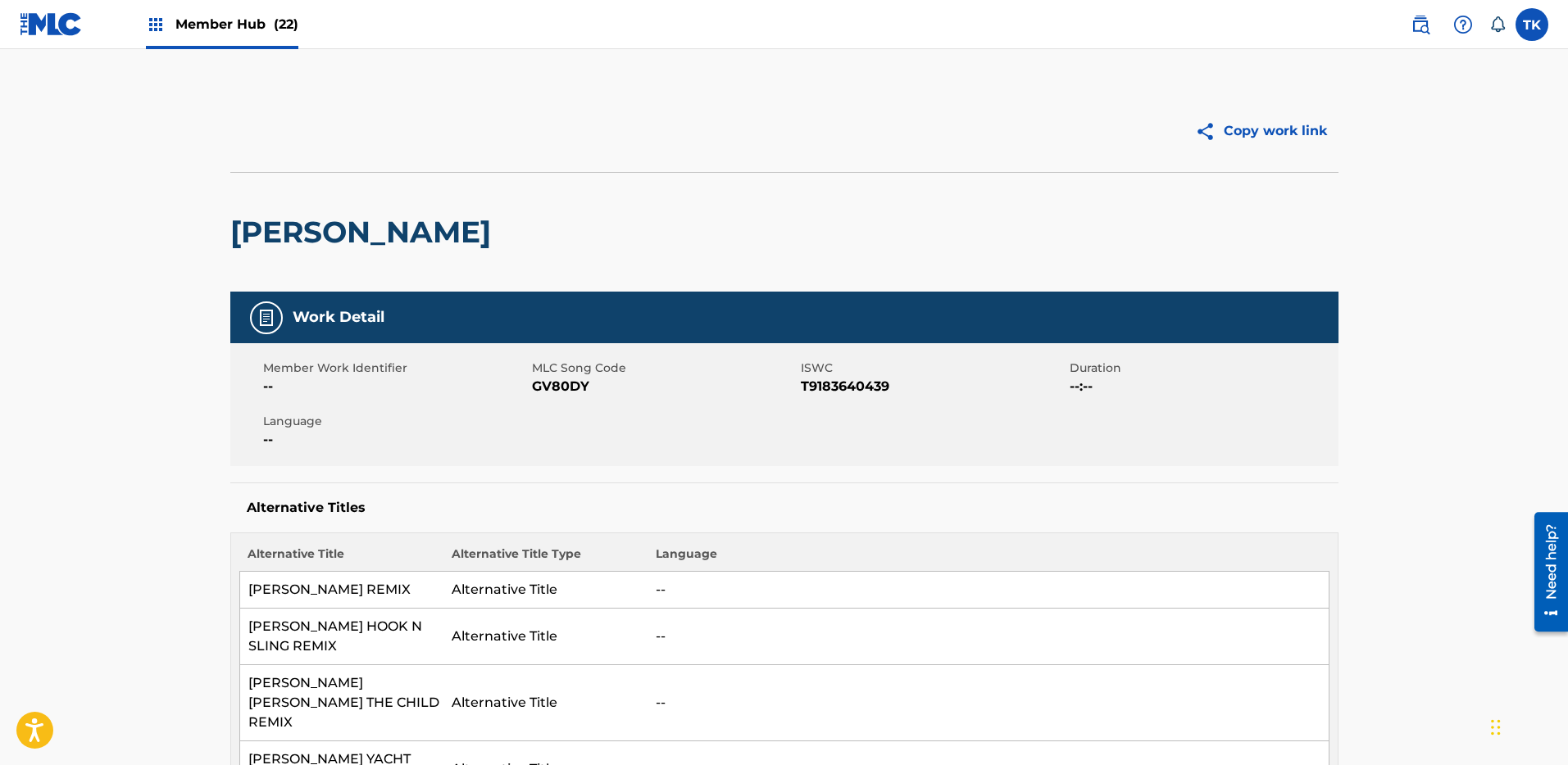
click at [843, 368] on span "ISWC" at bounding box center [933, 368] width 264 height 17
click at [847, 383] on span "T9183640439" at bounding box center [933, 386] width 264 height 20
drag, startPoint x: 847, startPoint y: 383, endPoint x: 541, endPoint y: 29, distance: 467.9
click at [847, 383] on span "T9183640439" at bounding box center [933, 386] width 264 height 20
copy span "T9183640439"
